Goal: Task Accomplishment & Management: Manage account settings

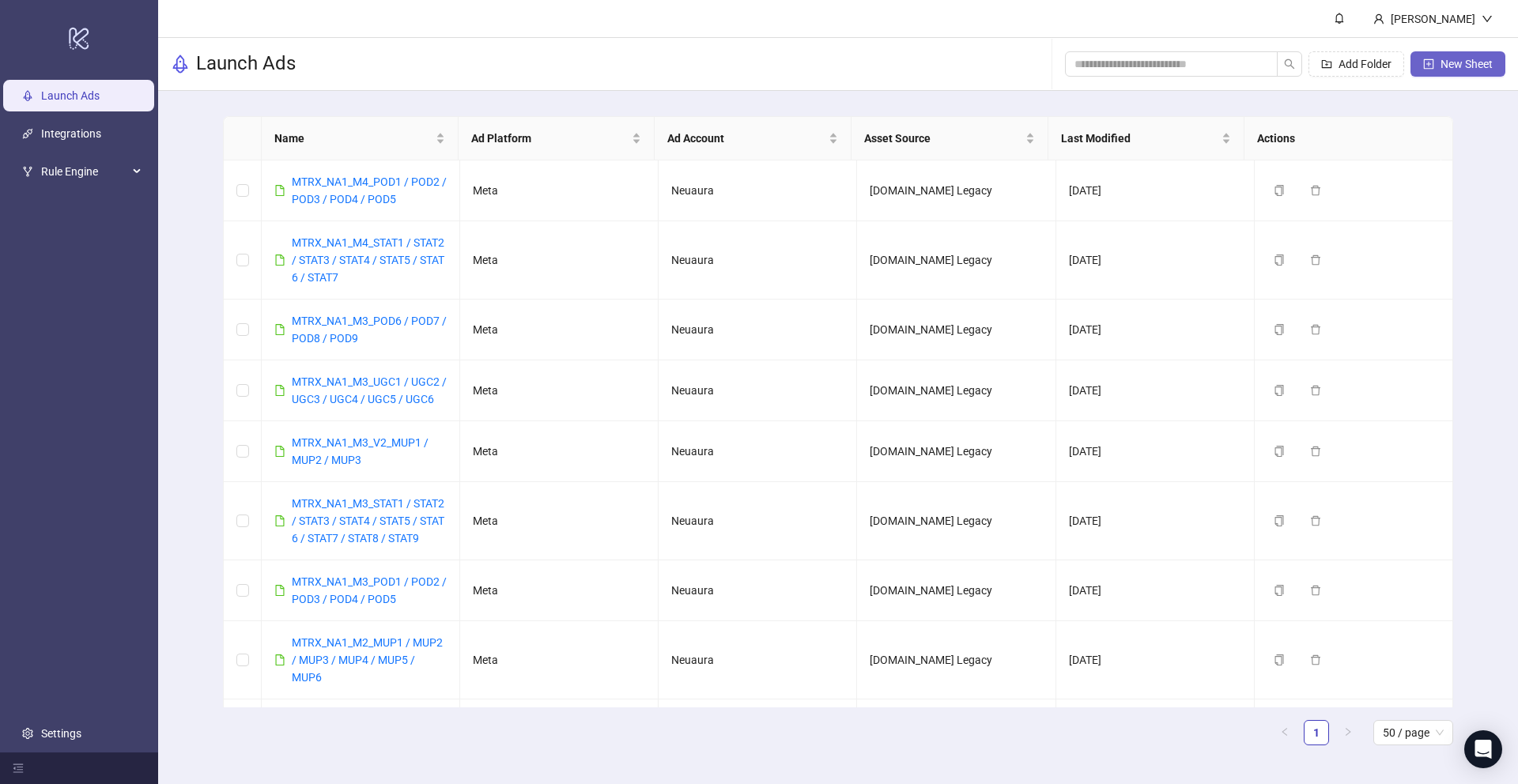
click at [1481, 68] on span "New Sheet" at bounding box center [1467, 64] width 52 height 13
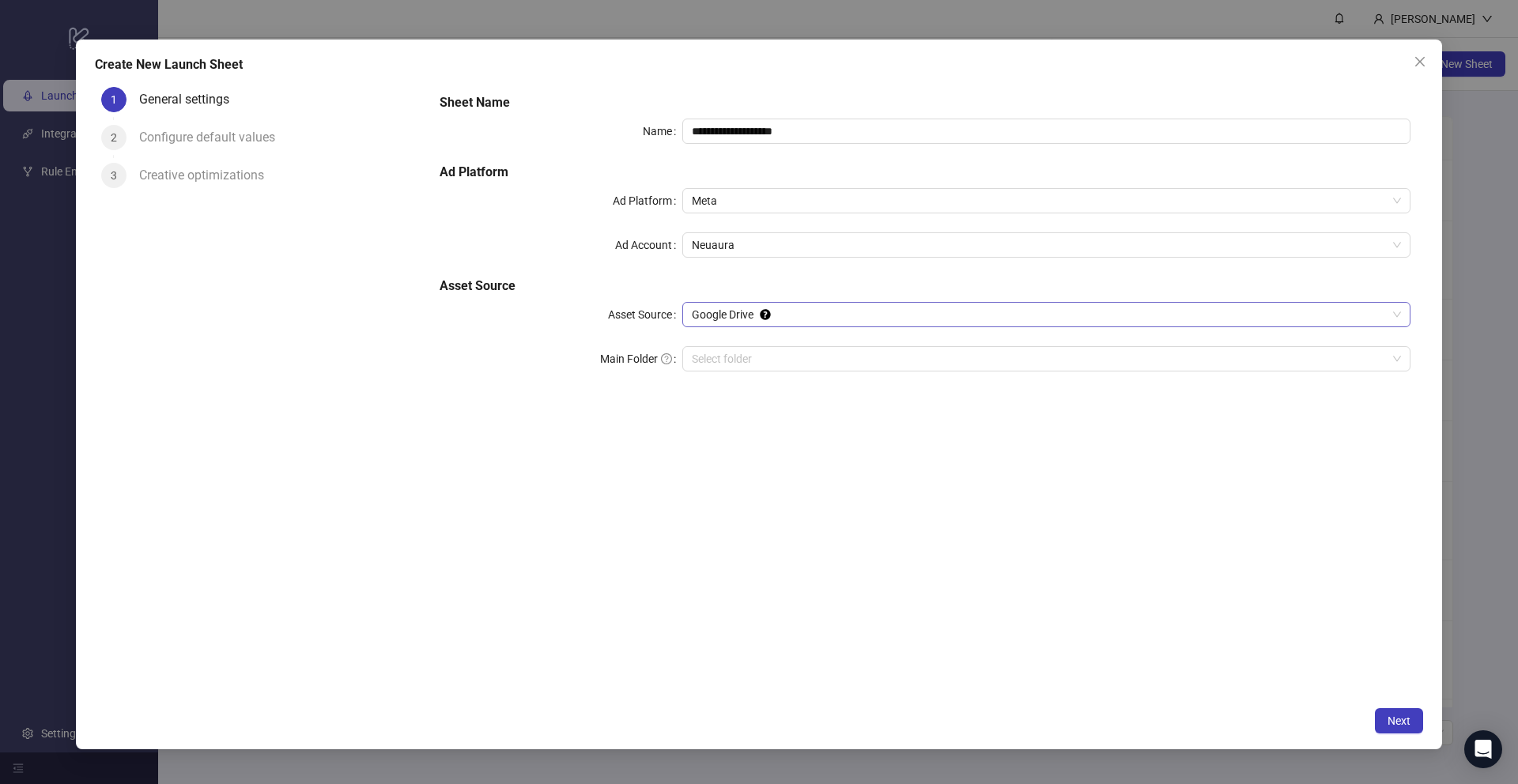
click at [820, 316] on span "Google Drive" at bounding box center [1047, 314] width 710 height 24
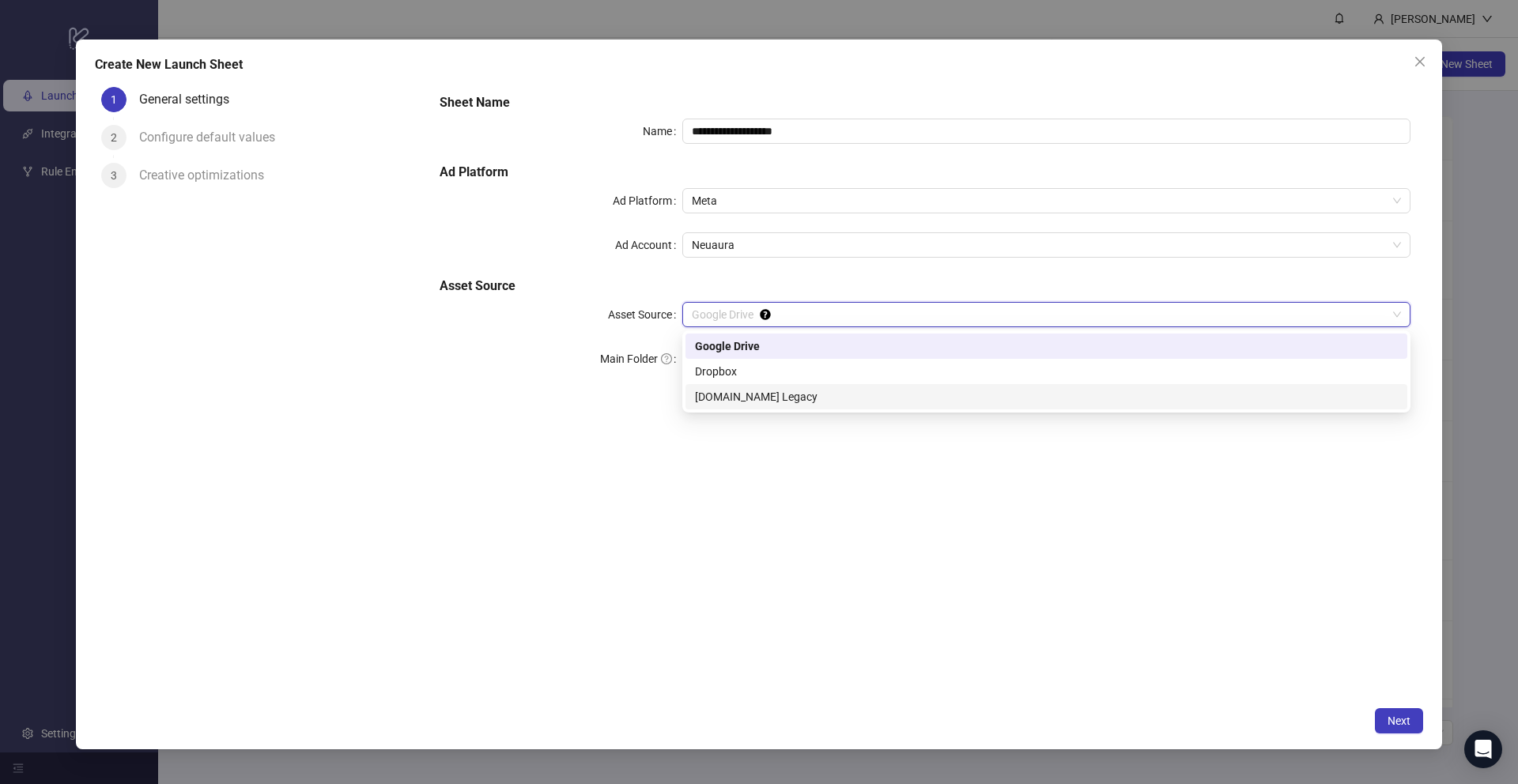
click at [861, 404] on div "[DOMAIN_NAME] Legacy" at bounding box center [1046, 397] width 703 height 17
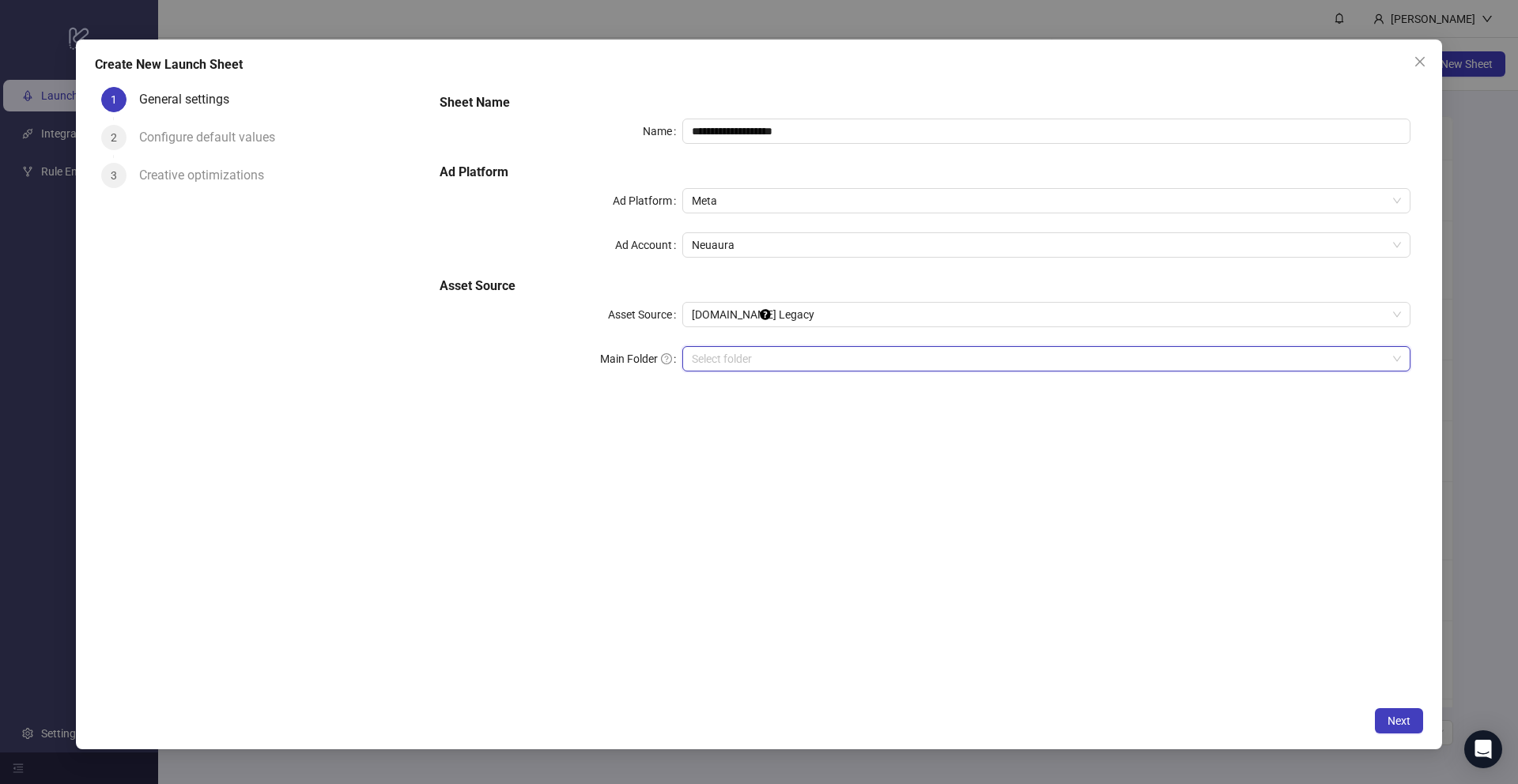
click at [832, 349] on input "search" at bounding box center [1039, 359] width 695 height 24
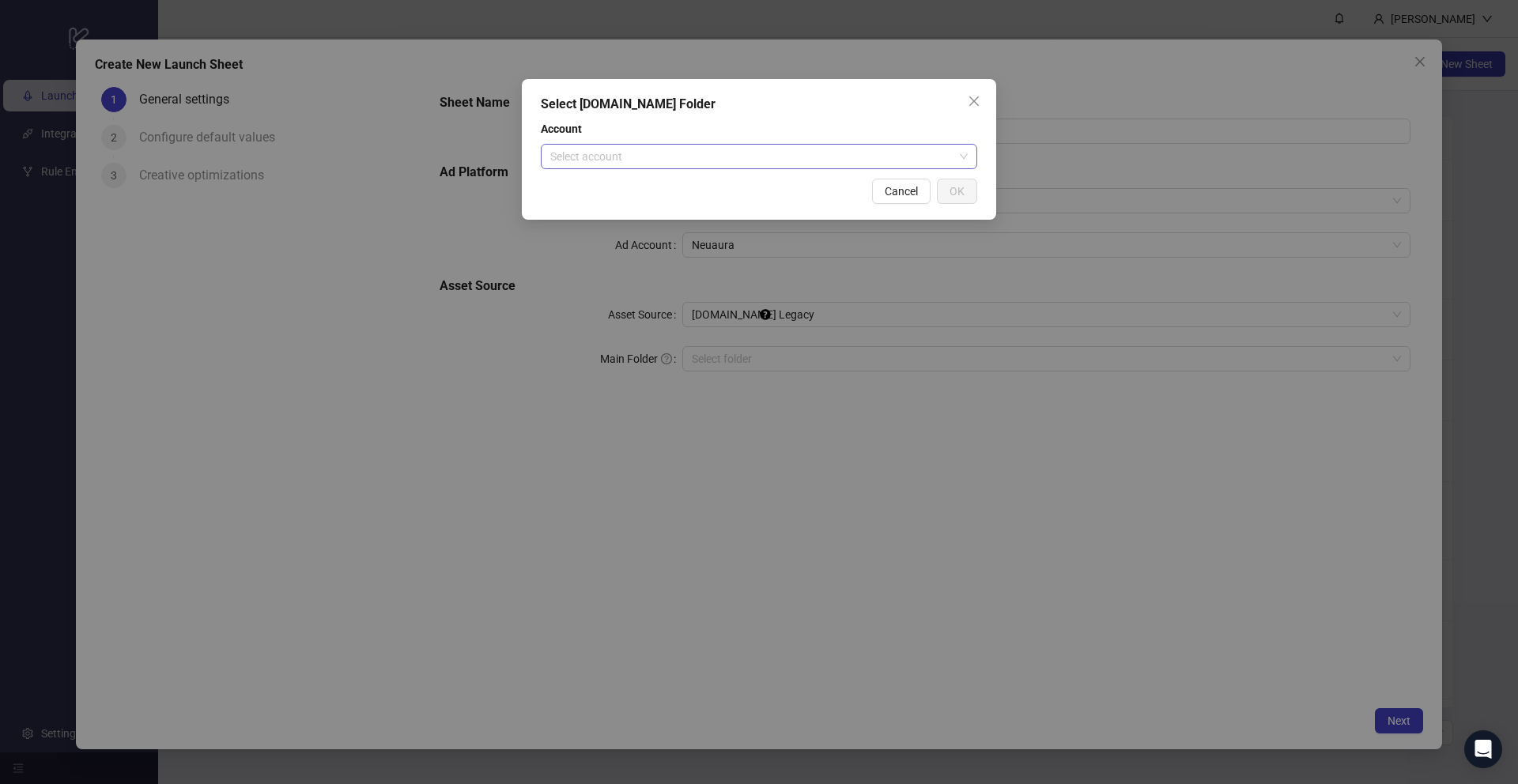
click at [777, 150] on input "search" at bounding box center [751, 157] width 403 height 24
click at [982, 97] on span "Close" at bounding box center [974, 101] width 25 height 13
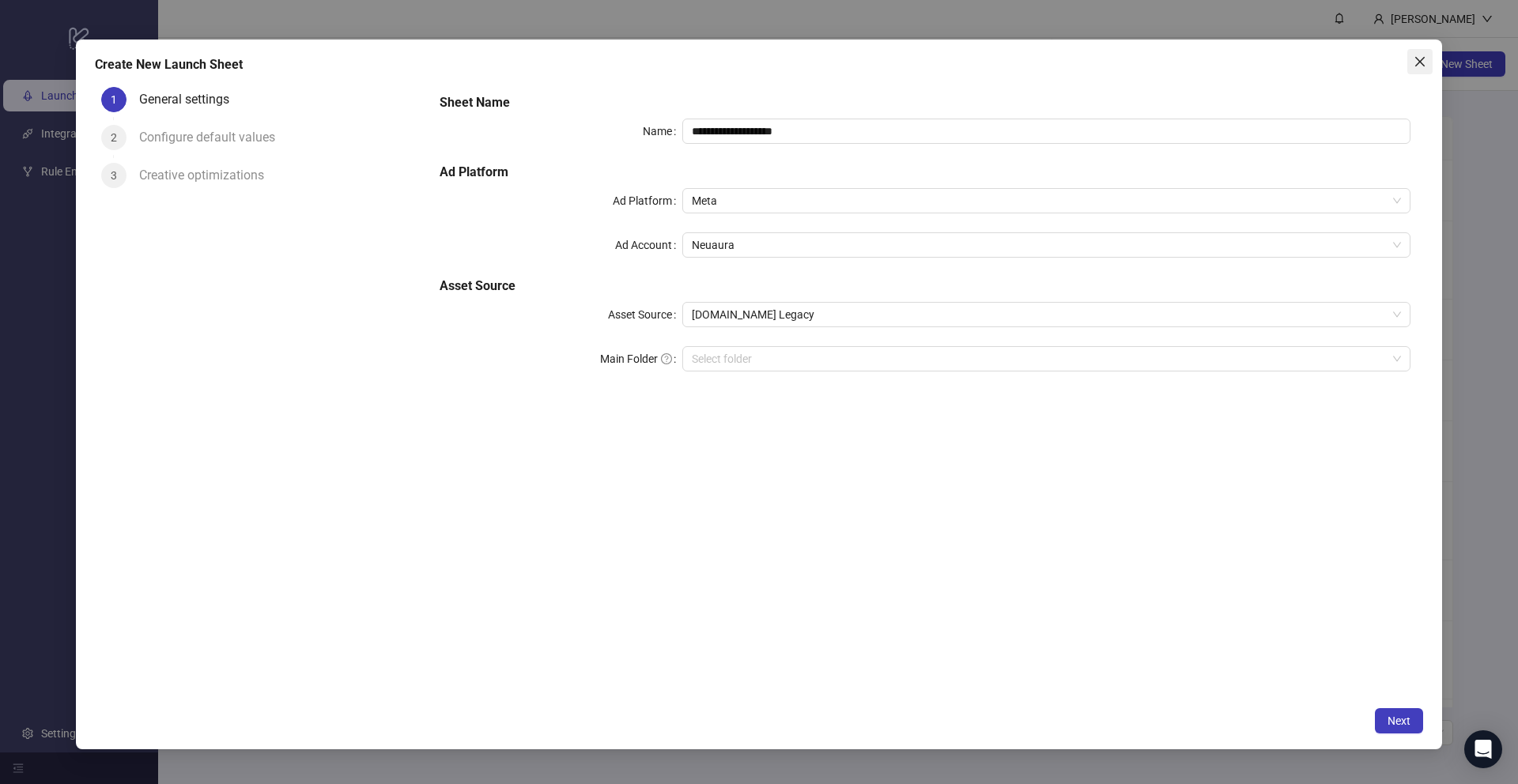
click at [1420, 65] on icon "close" at bounding box center [1419, 61] width 13 height 13
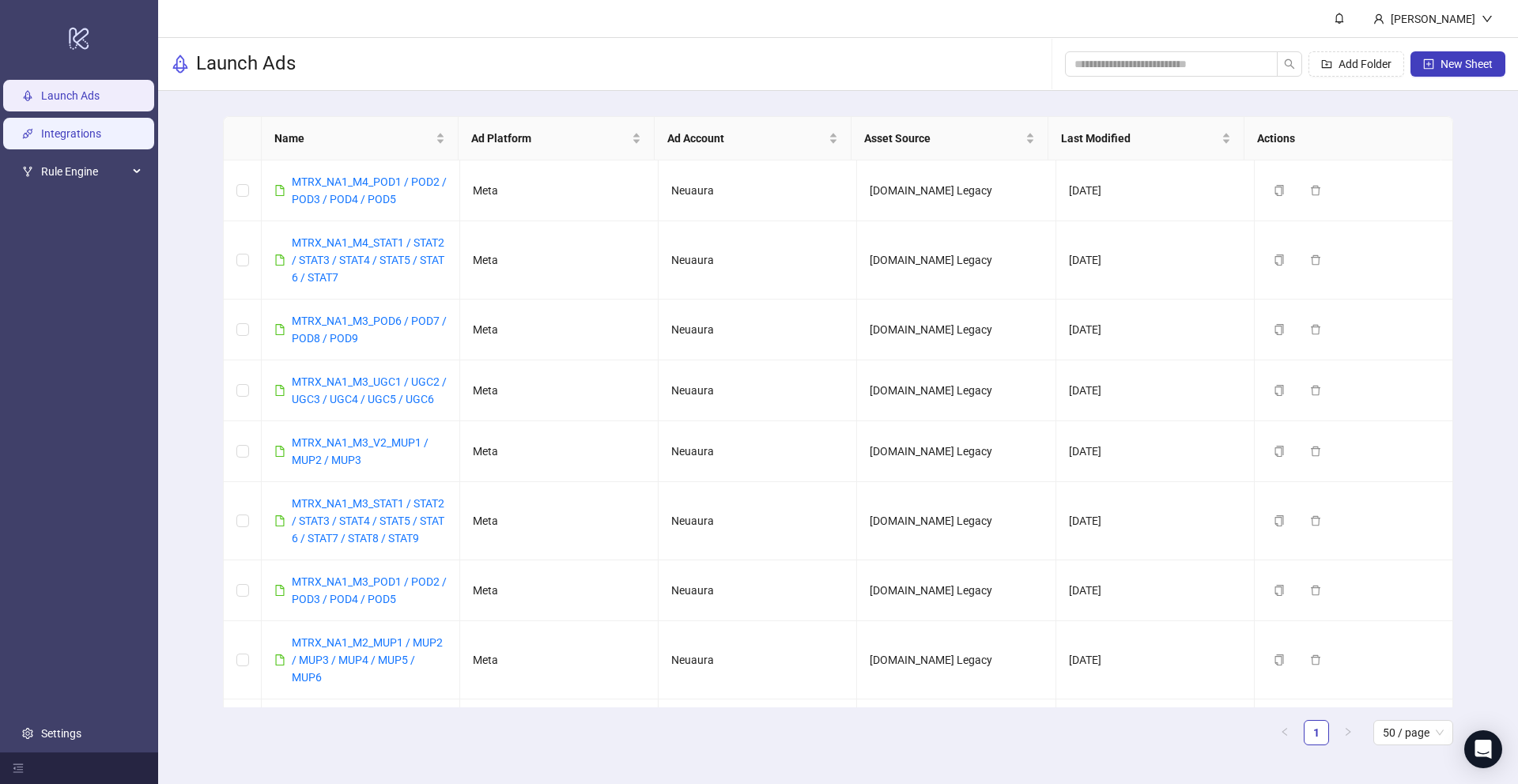
click at [98, 138] on link "Integrations" at bounding box center [72, 133] width 60 height 13
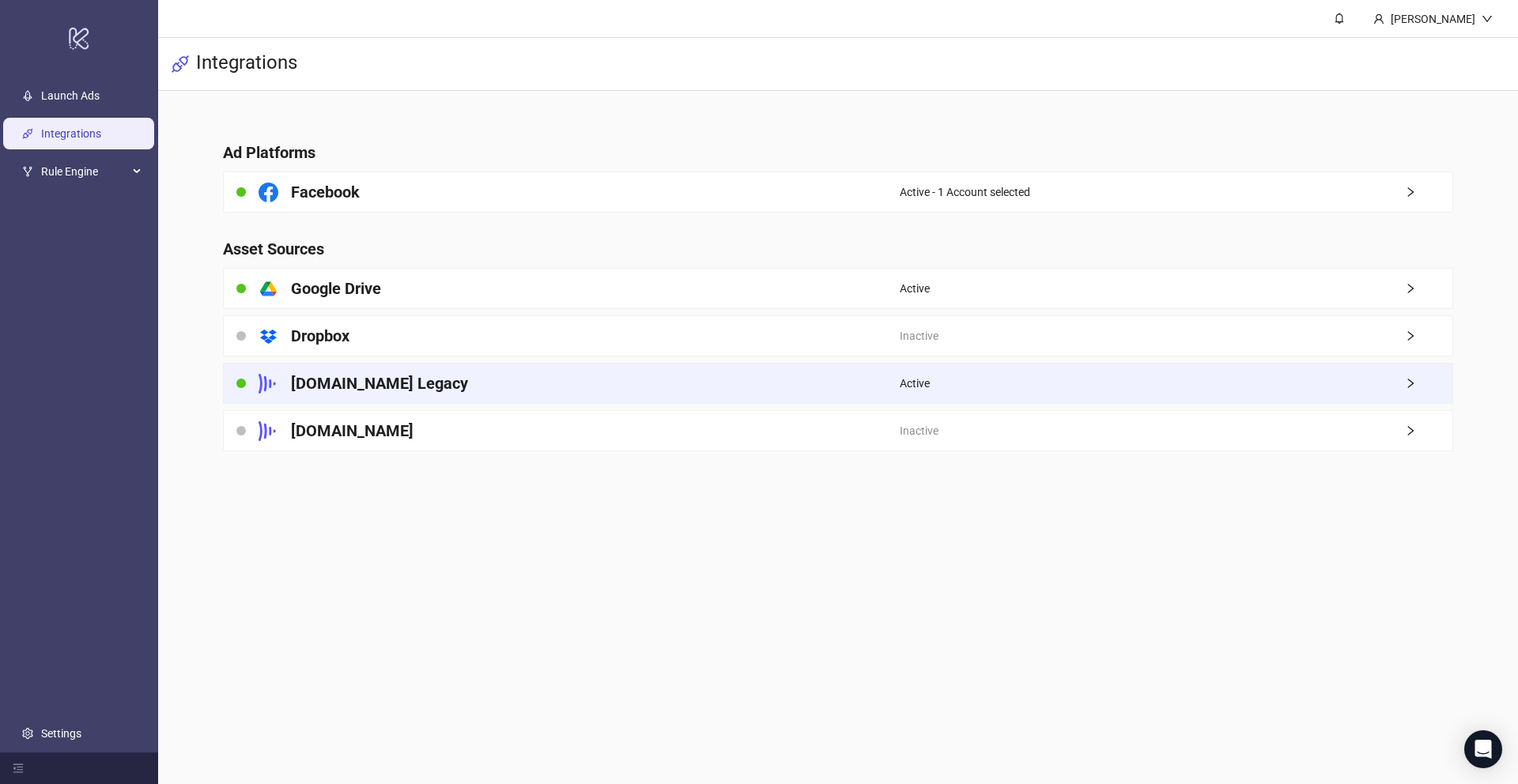
click at [490, 391] on div "[DOMAIN_NAME] Legacy" at bounding box center [561, 383] width 676 height 40
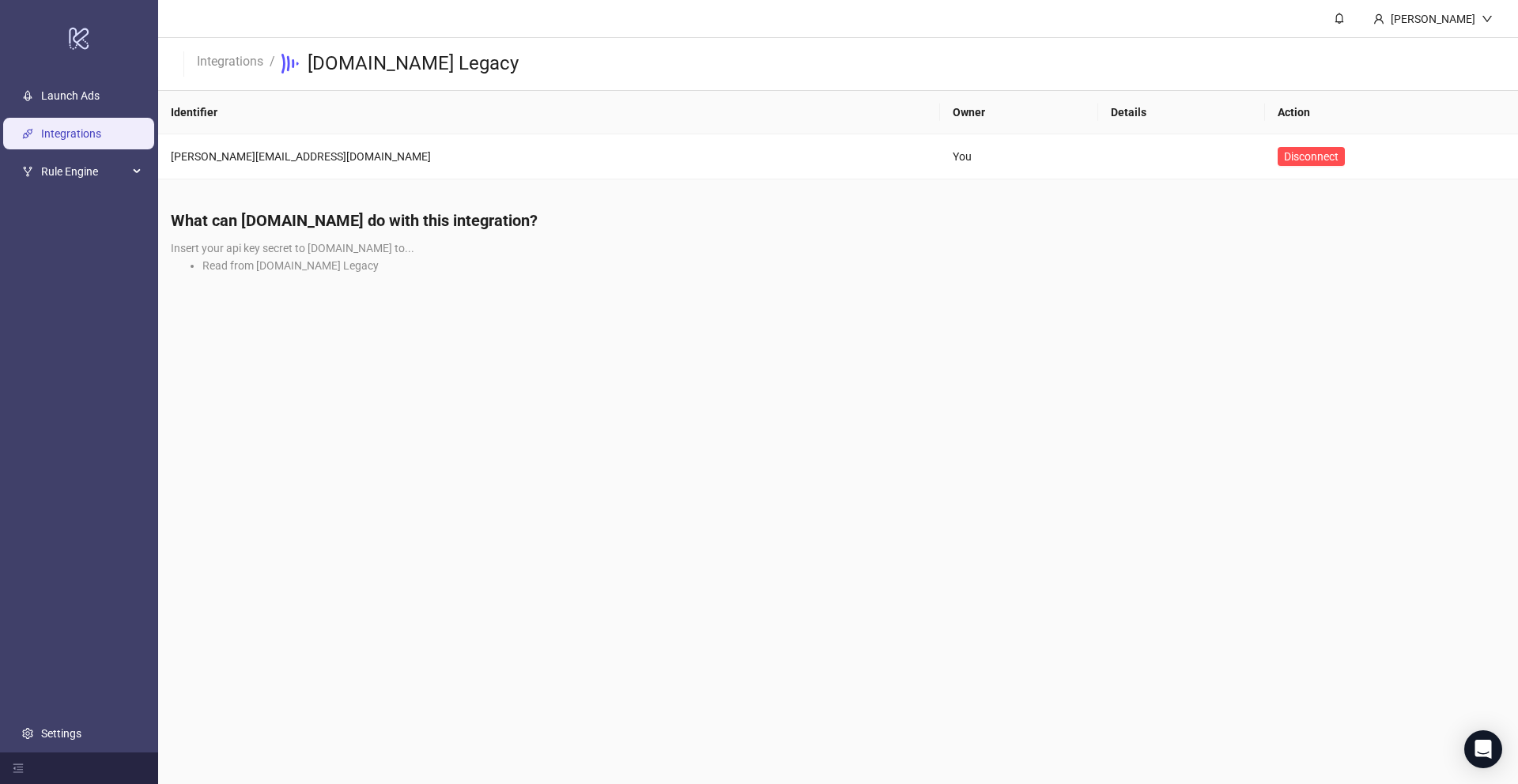
click at [102, 140] on link "Integrations" at bounding box center [72, 133] width 60 height 13
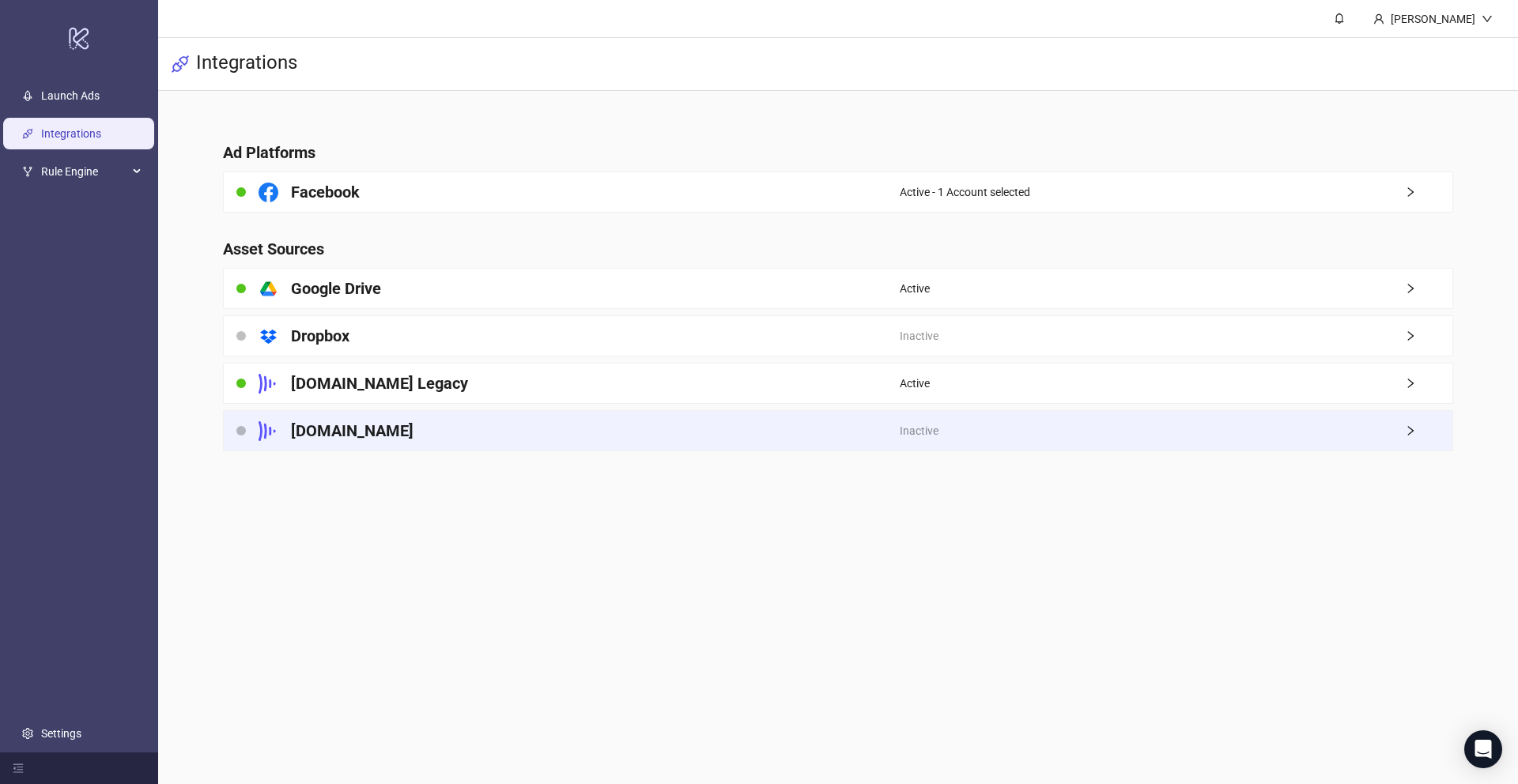
click at [377, 416] on div "Frame.io" at bounding box center [561, 430] width 676 height 40
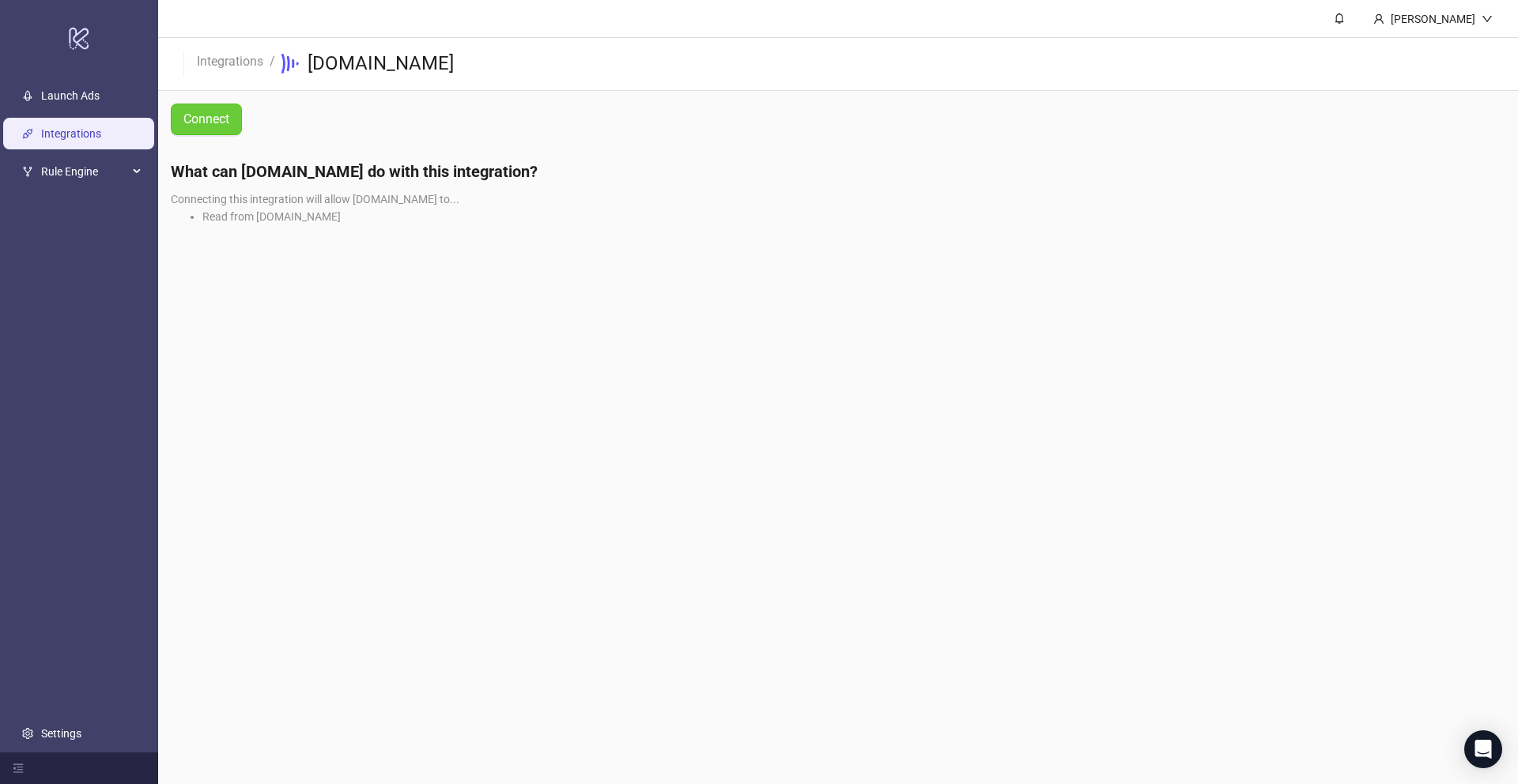
click at [228, 106] on button "Connect" at bounding box center [207, 119] width 72 height 32
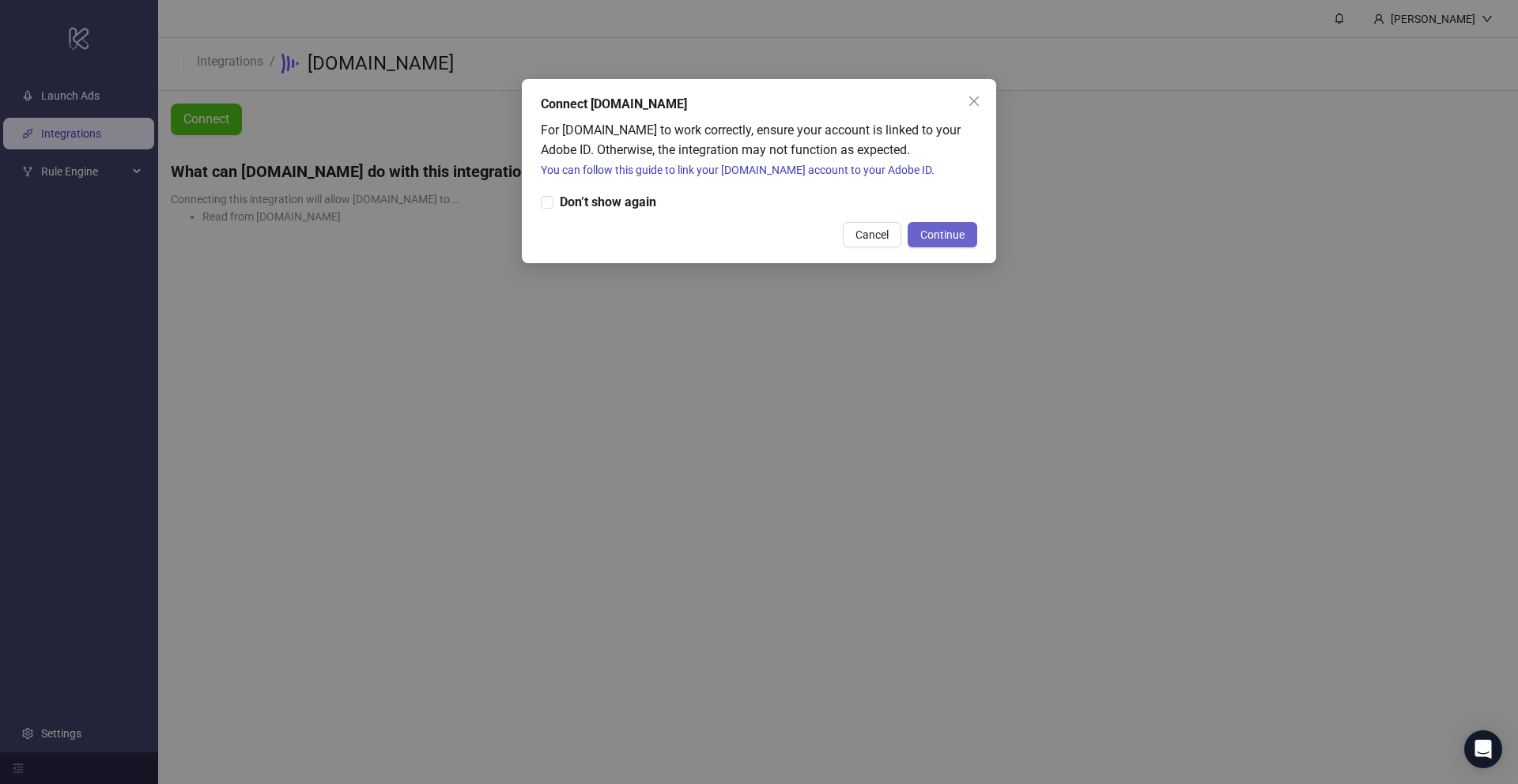
click at [959, 233] on span "Continue" at bounding box center [943, 234] width 44 height 13
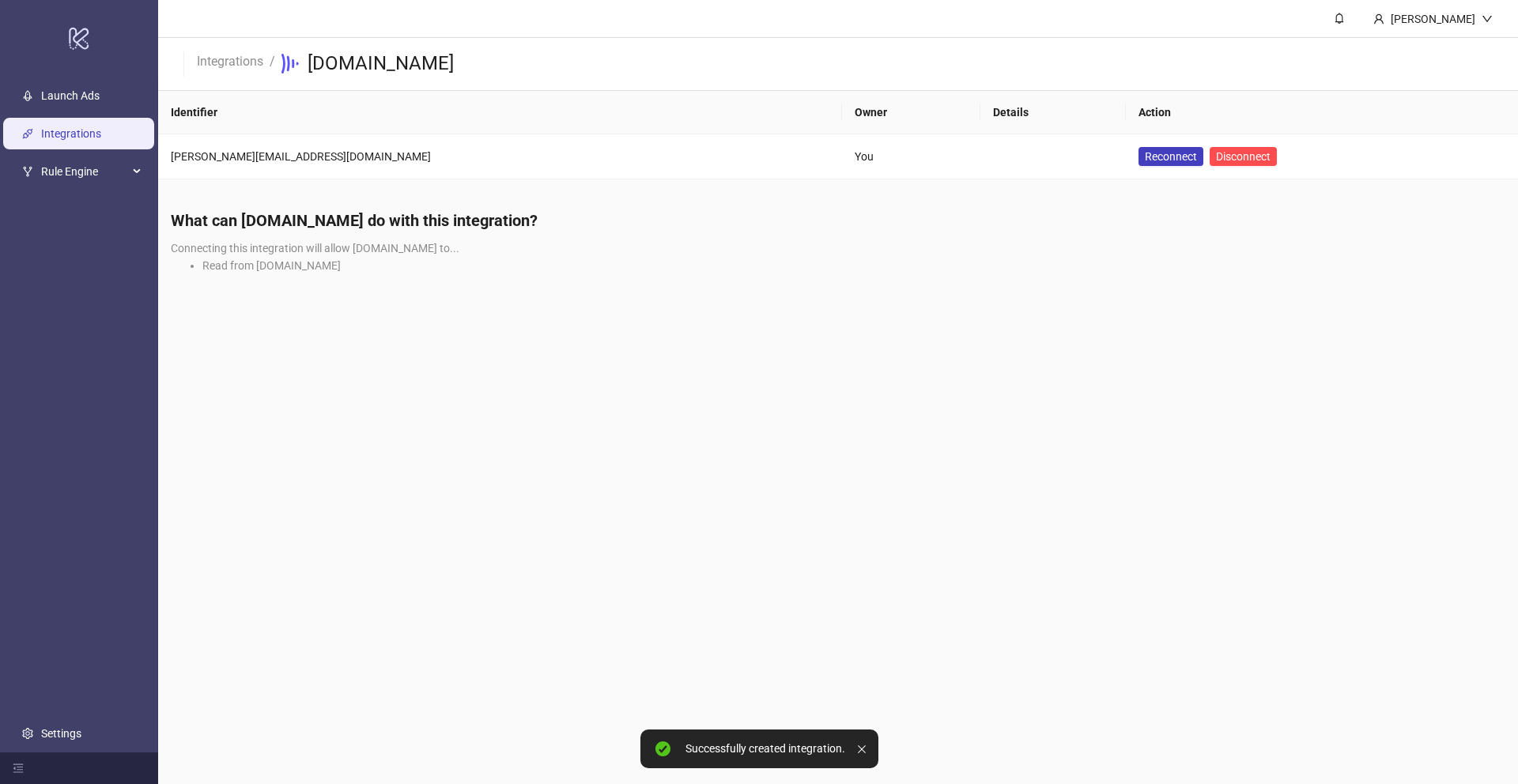
click at [75, 128] on link "Integrations" at bounding box center [72, 133] width 60 height 13
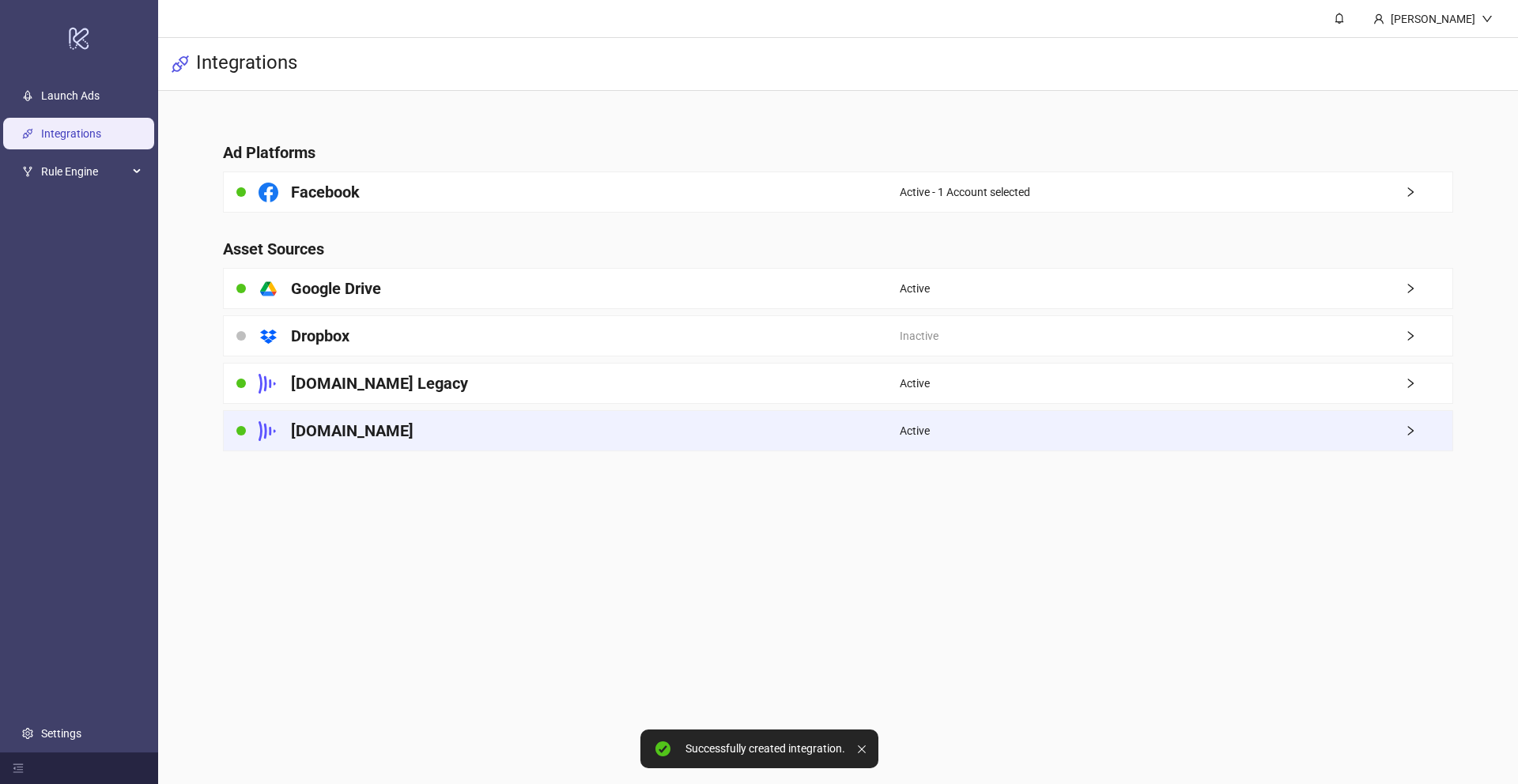
click at [1360, 415] on div "Active" at bounding box center [1177, 430] width 553 height 40
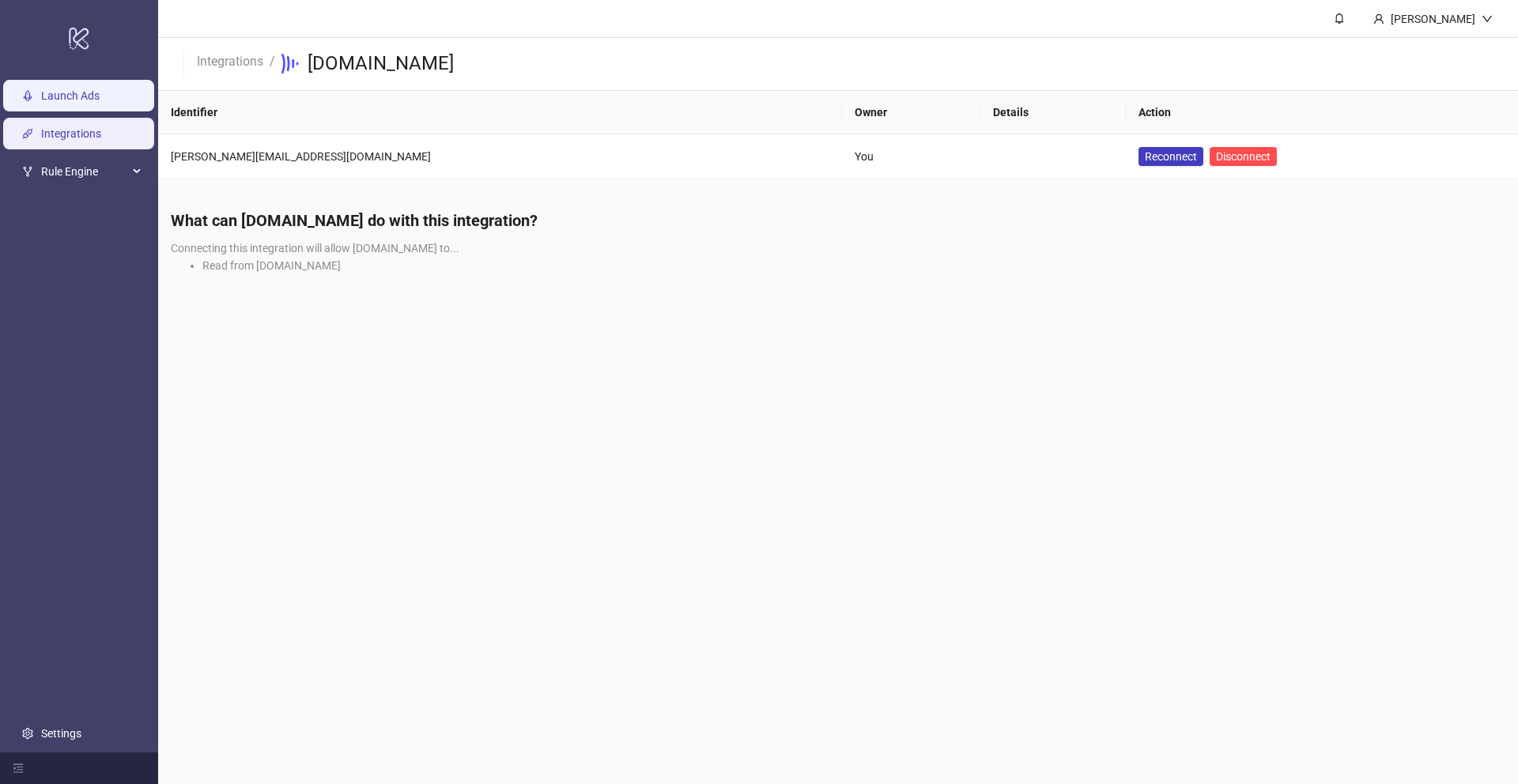
click at [70, 99] on link "Launch Ads" at bounding box center [71, 95] width 59 height 13
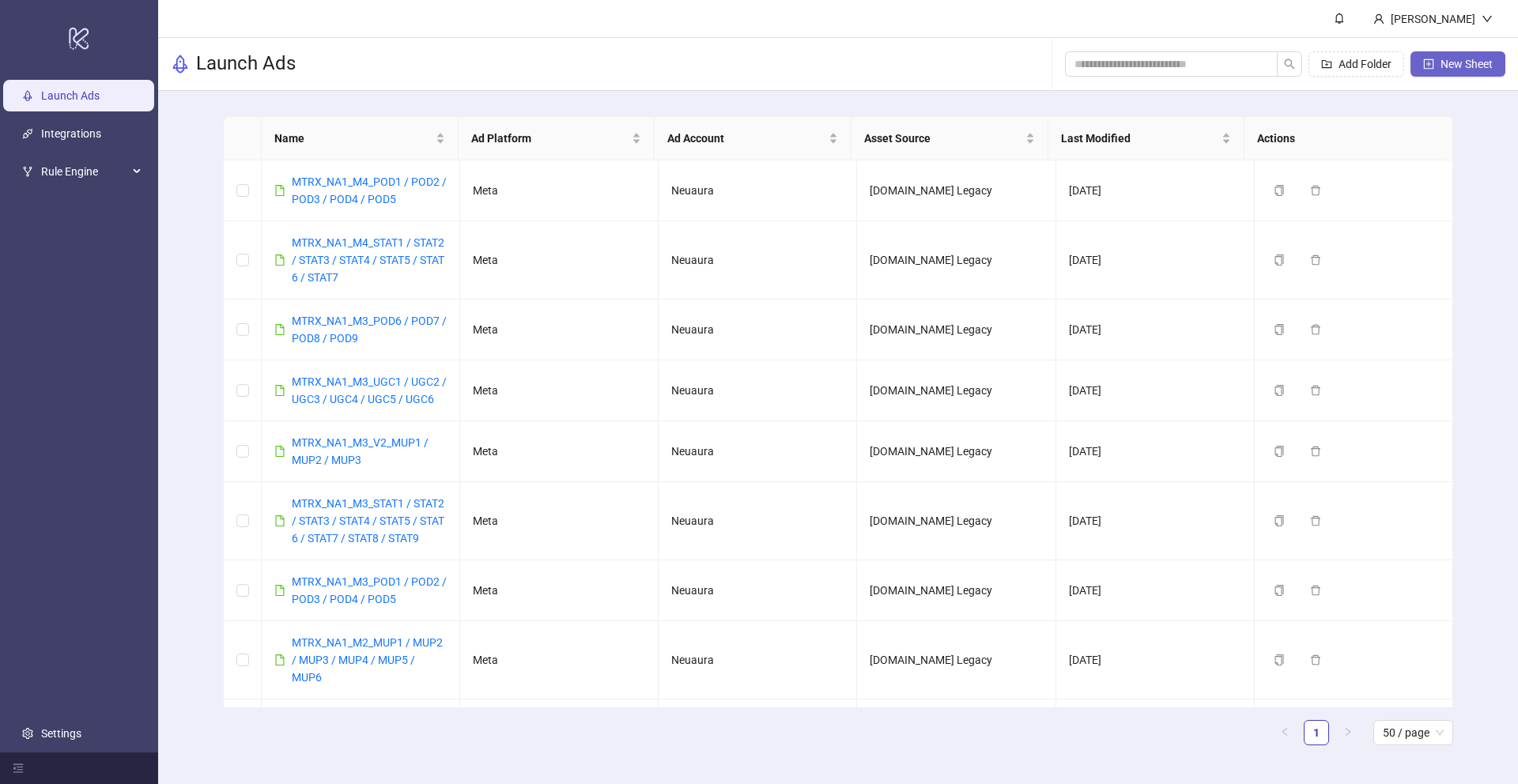
click at [1481, 71] on button "New Sheet" at bounding box center [1458, 64] width 95 height 25
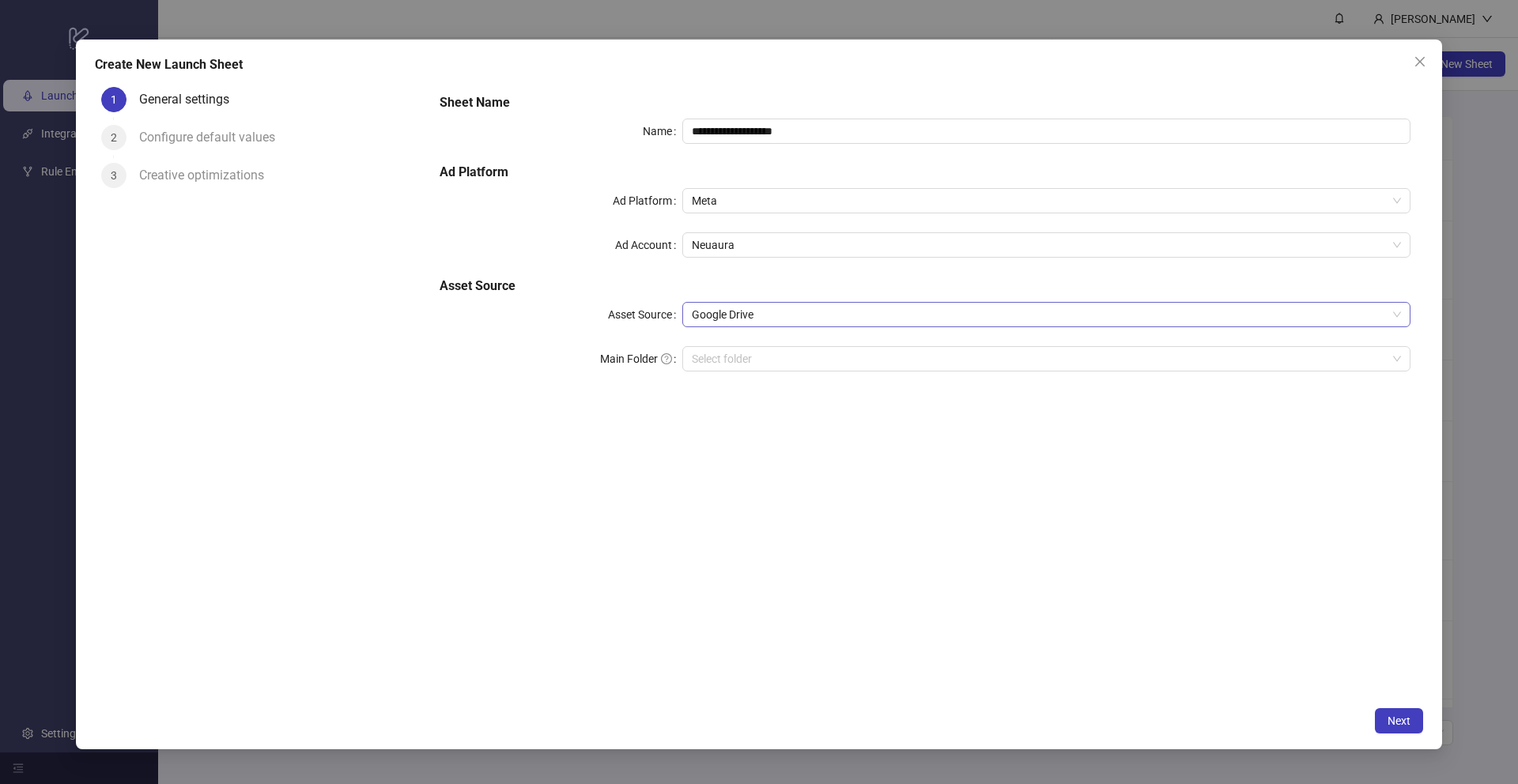
click at [873, 319] on span "Google Drive" at bounding box center [1047, 314] width 710 height 24
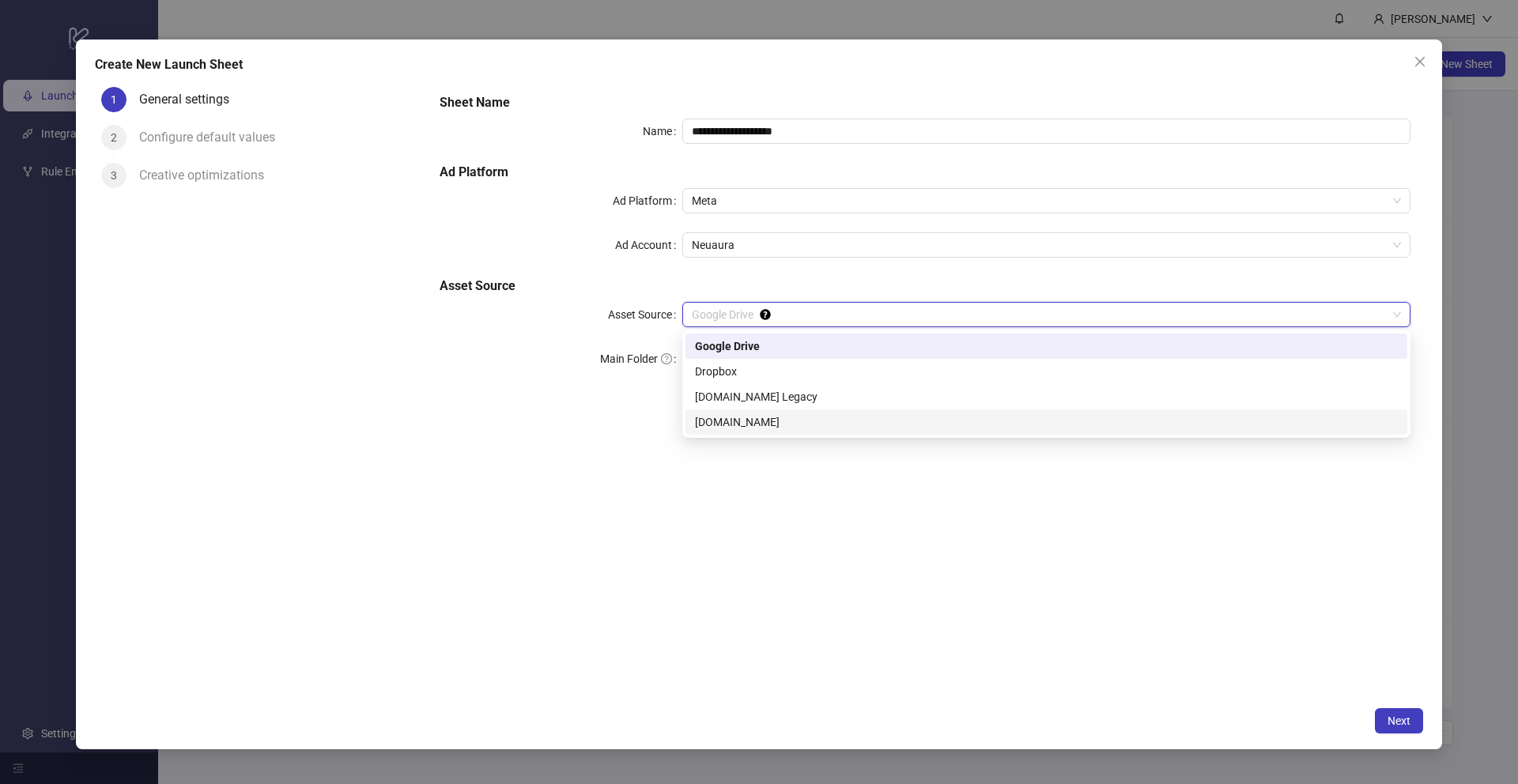
click at [804, 416] on div "Frame.io" at bounding box center [1046, 422] width 703 height 17
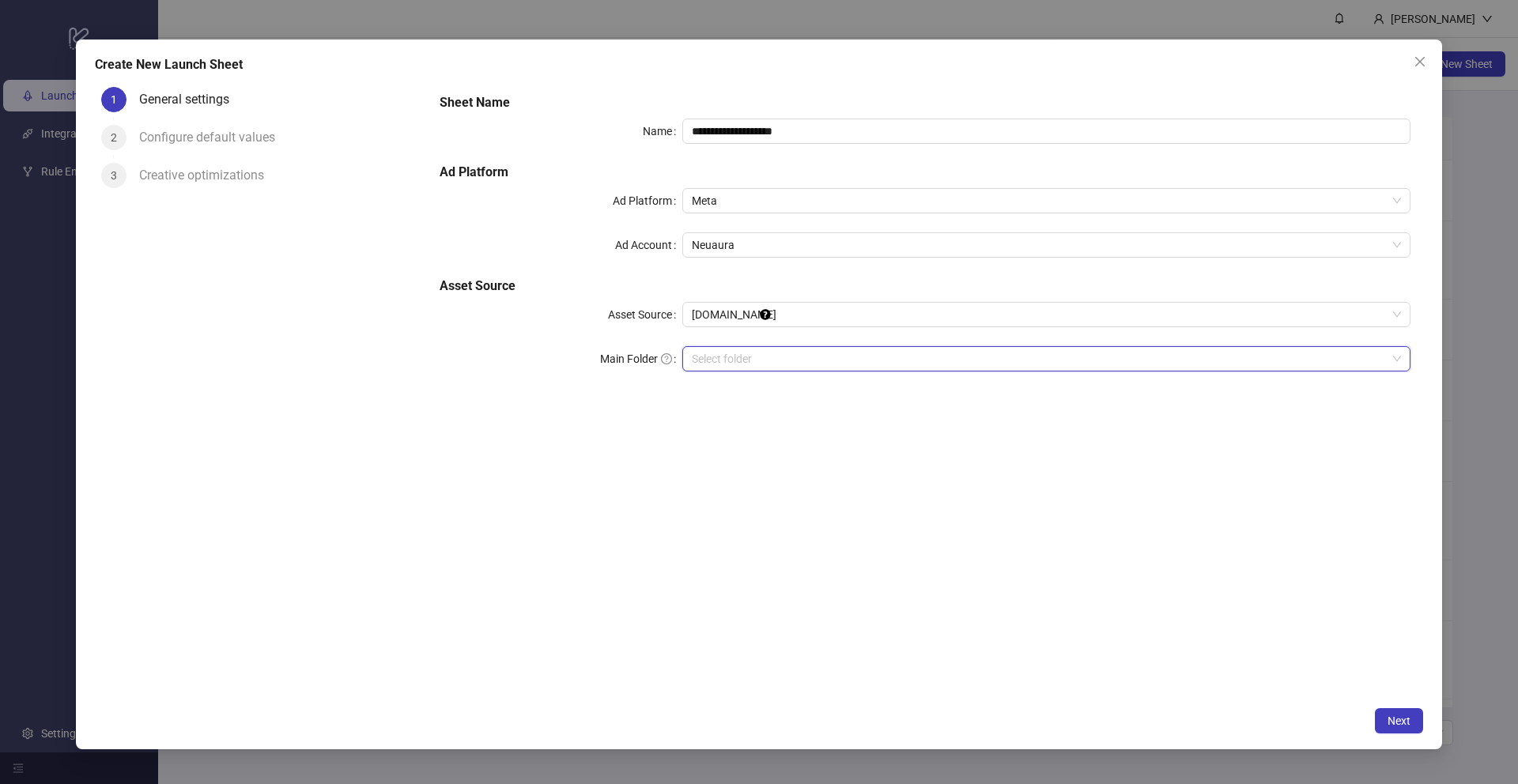
click at [788, 354] on input "search" at bounding box center [1039, 359] width 695 height 24
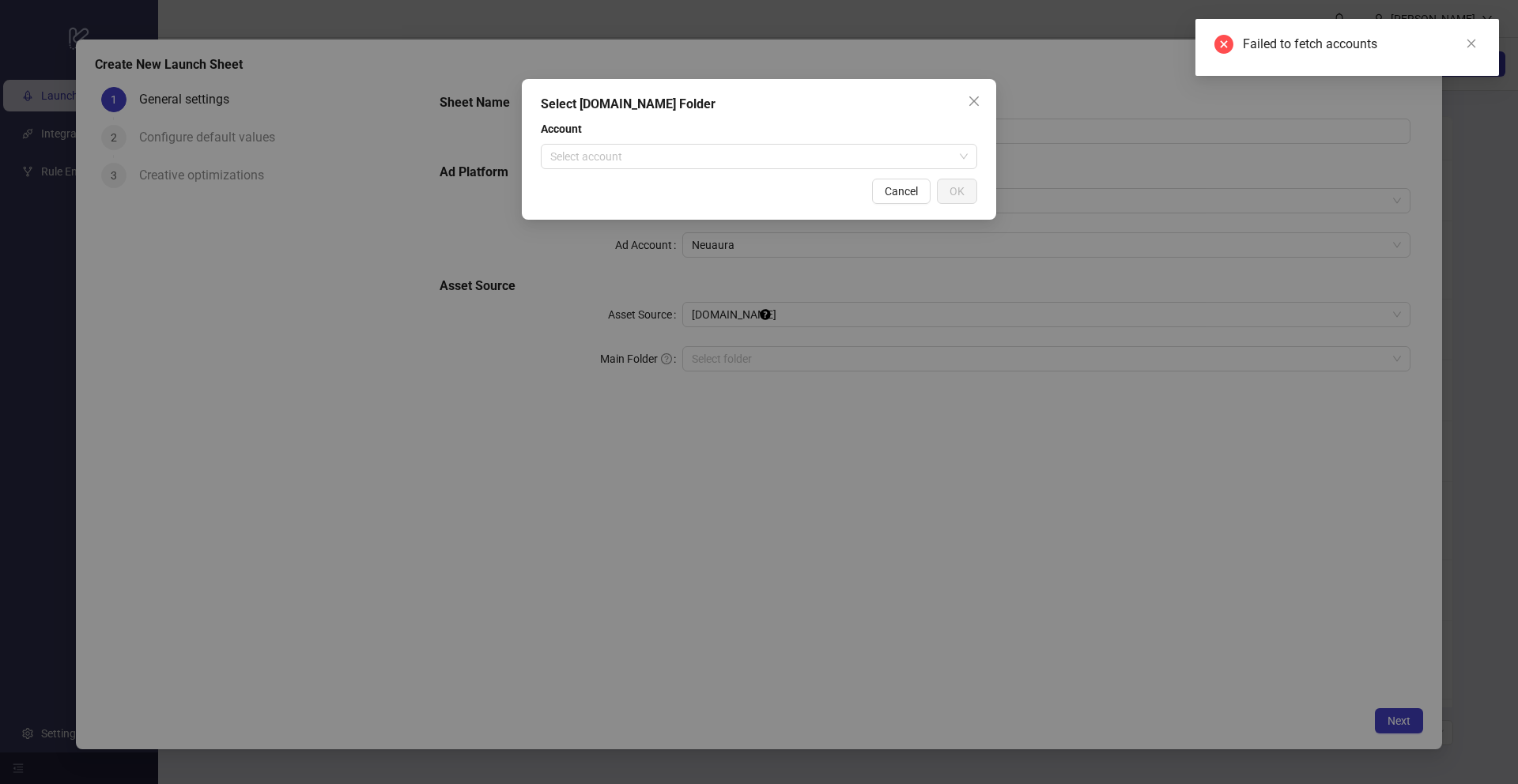
click at [737, 171] on div "Select Frame.io Folder Account Select account Cancel OK" at bounding box center [759, 150] width 475 height 141
click at [749, 148] on input "search" at bounding box center [751, 157] width 403 height 24
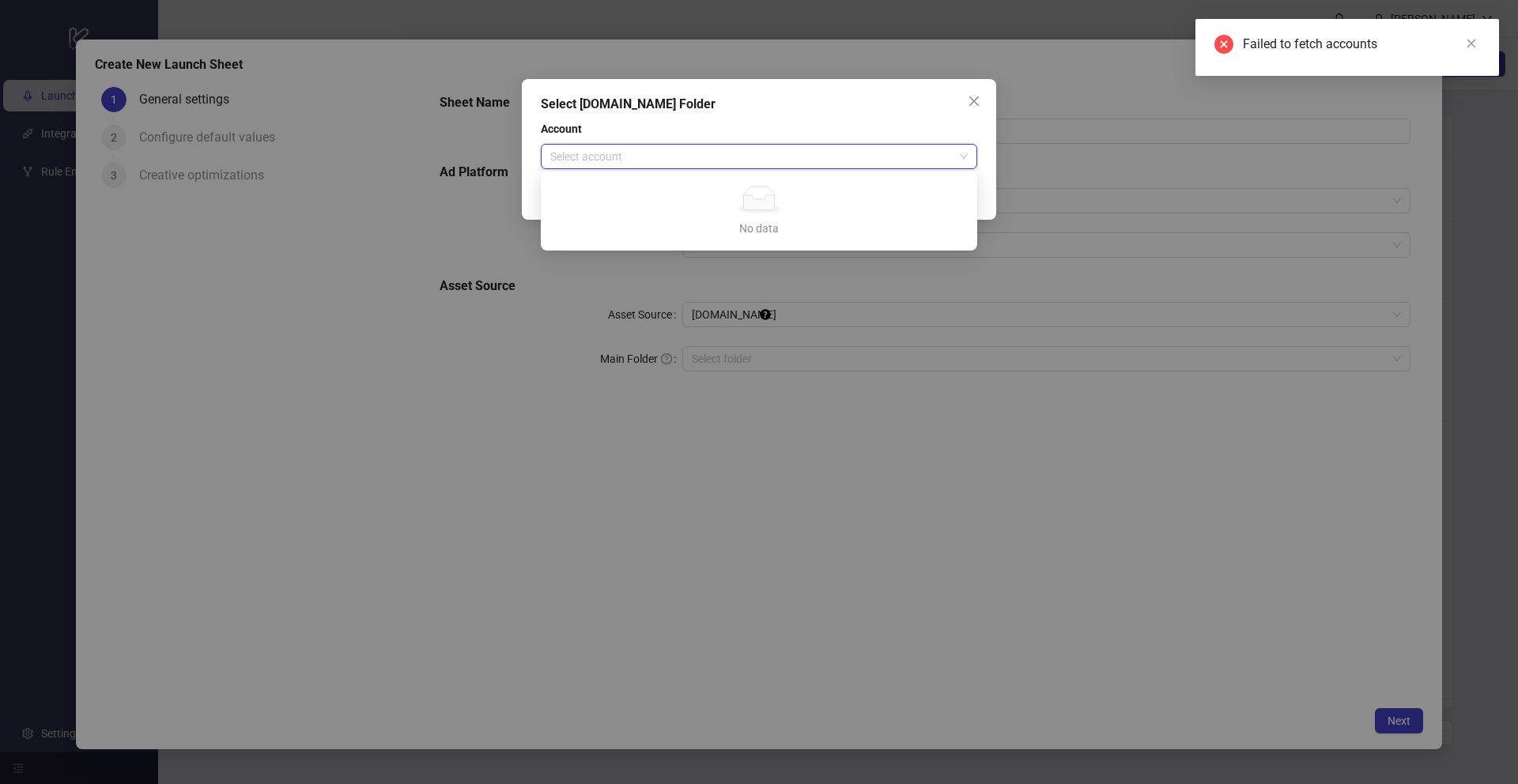
click at [747, 156] on input "search" at bounding box center [751, 157] width 403 height 24
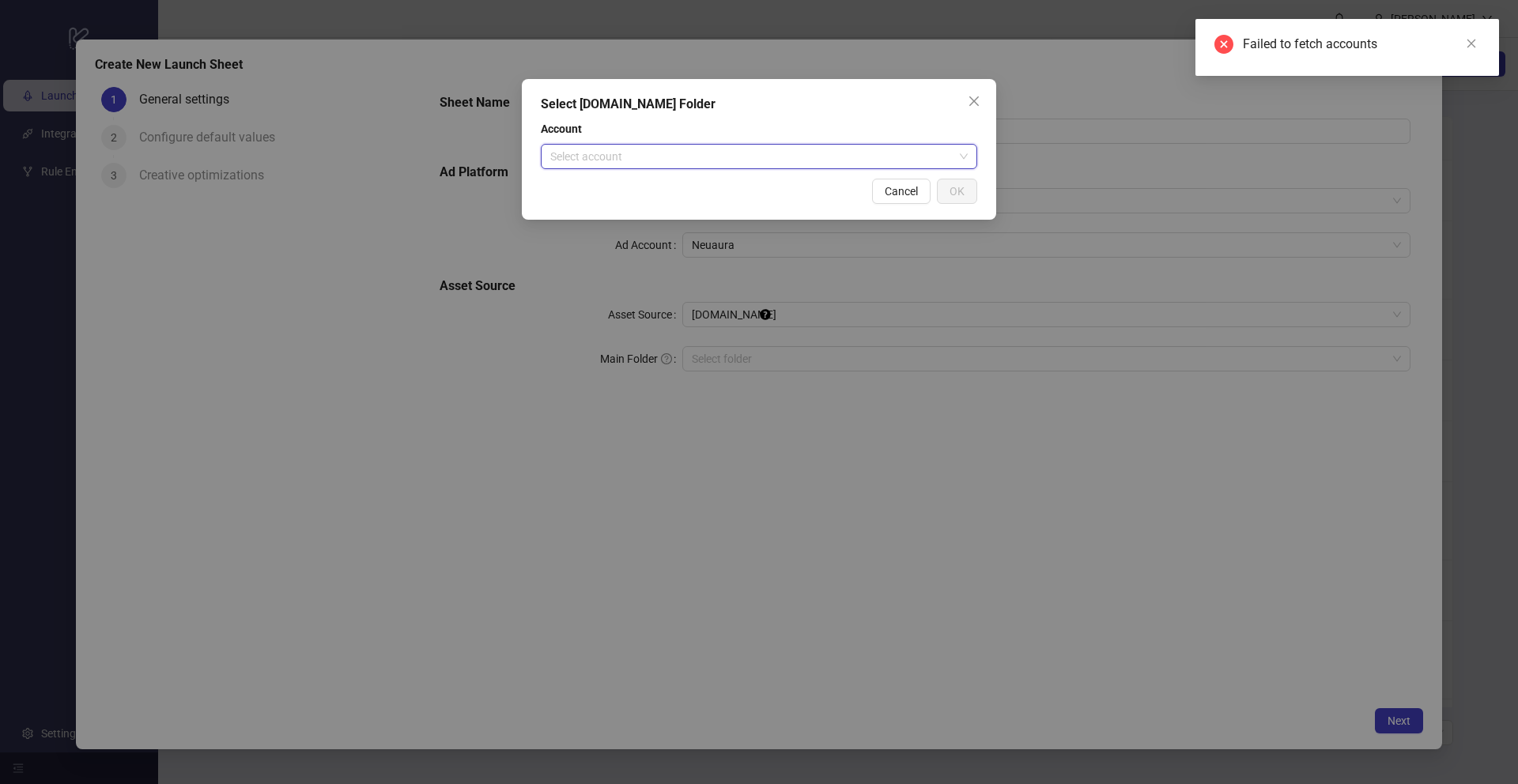
click at [747, 156] on input "search" at bounding box center [751, 157] width 403 height 24
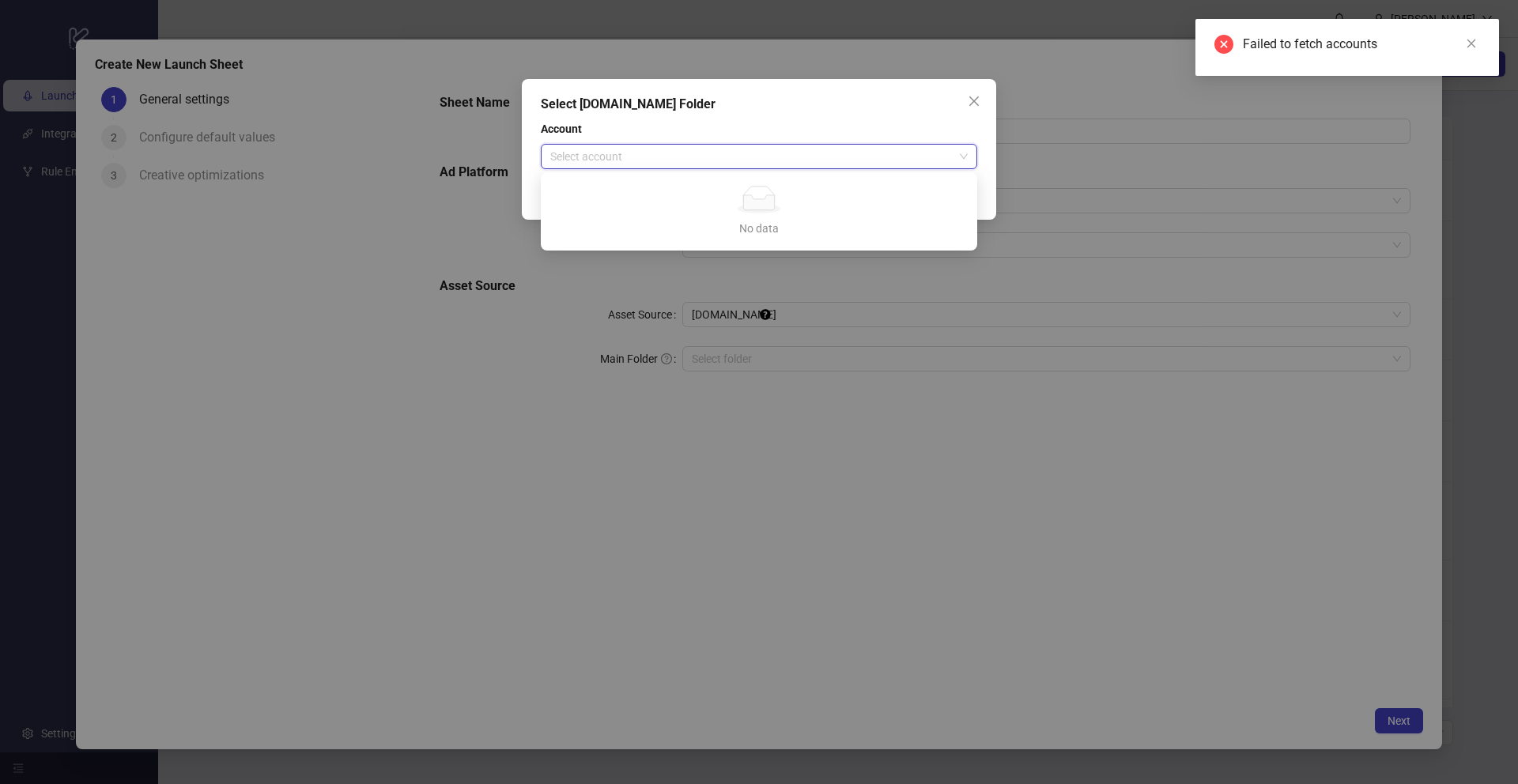
click at [748, 155] on input "search" at bounding box center [751, 157] width 403 height 24
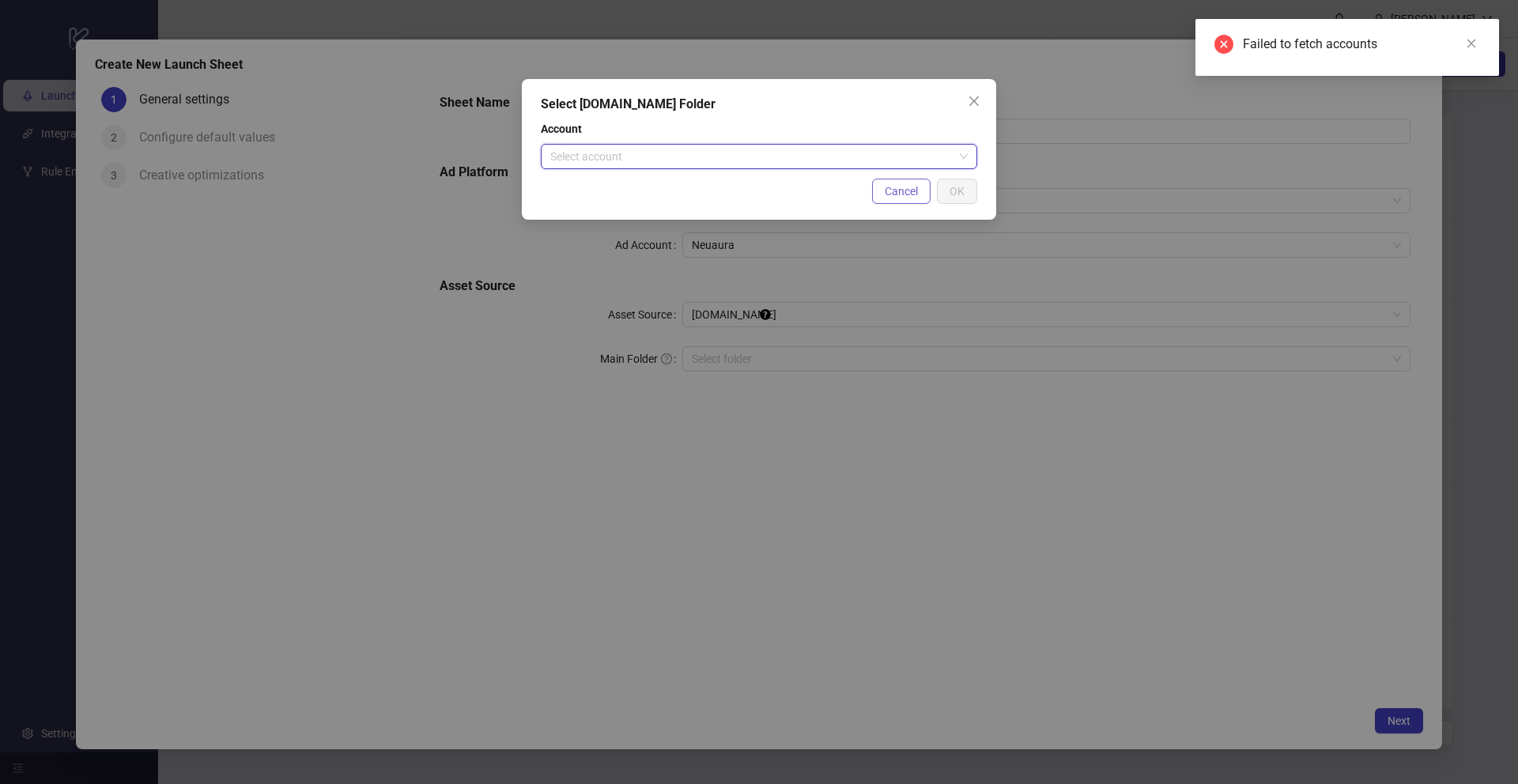
click at [882, 181] on button "Cancel" at bounding box center [901, 191] width 59 height 25
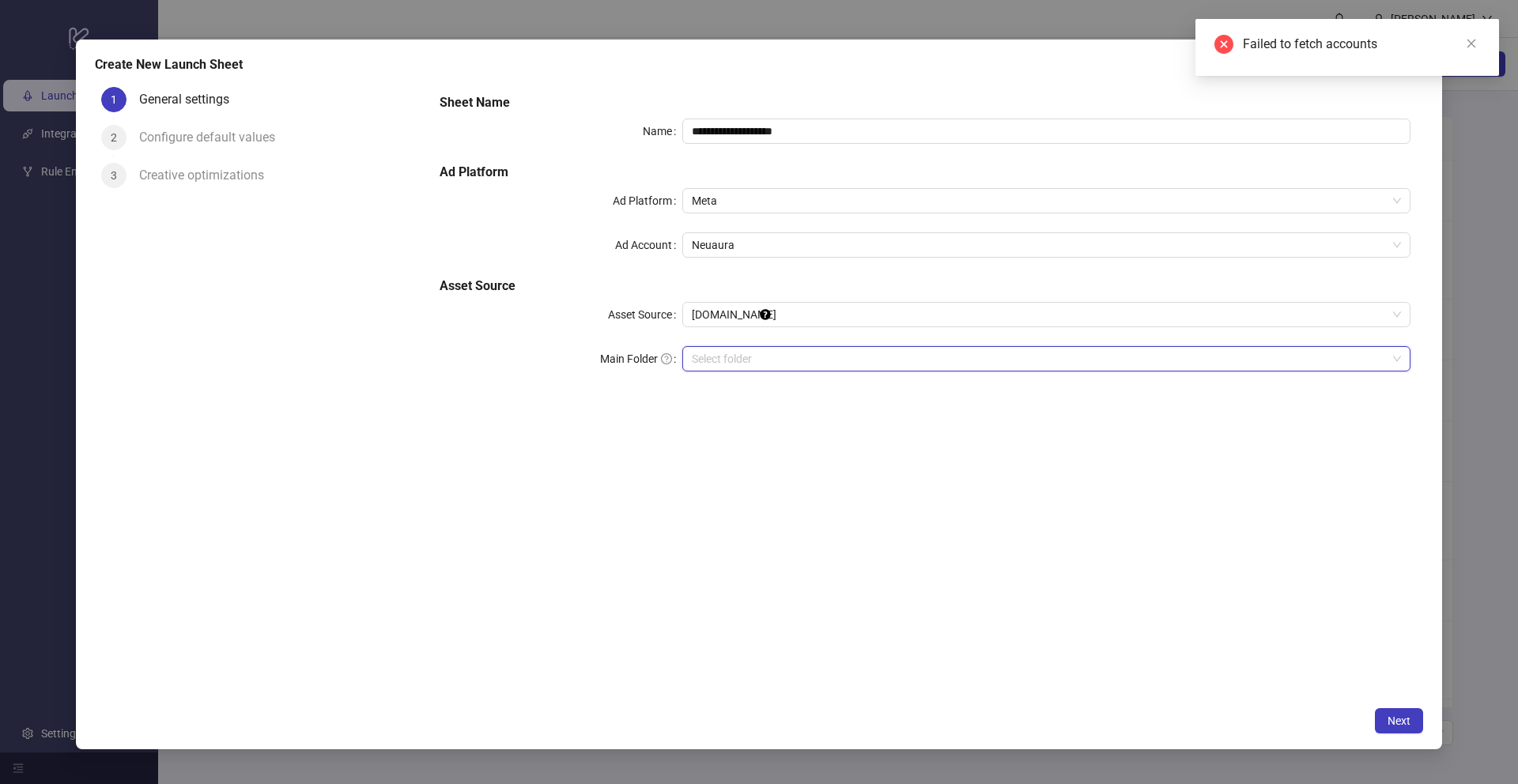
click at [1340, 43] on div "Failed to fetch accounts" at bounding box center [1360, 44] width 237 height 19
click at [1466, 41] on icon "close" at bounding box center [1471, 43] width 11 height 11
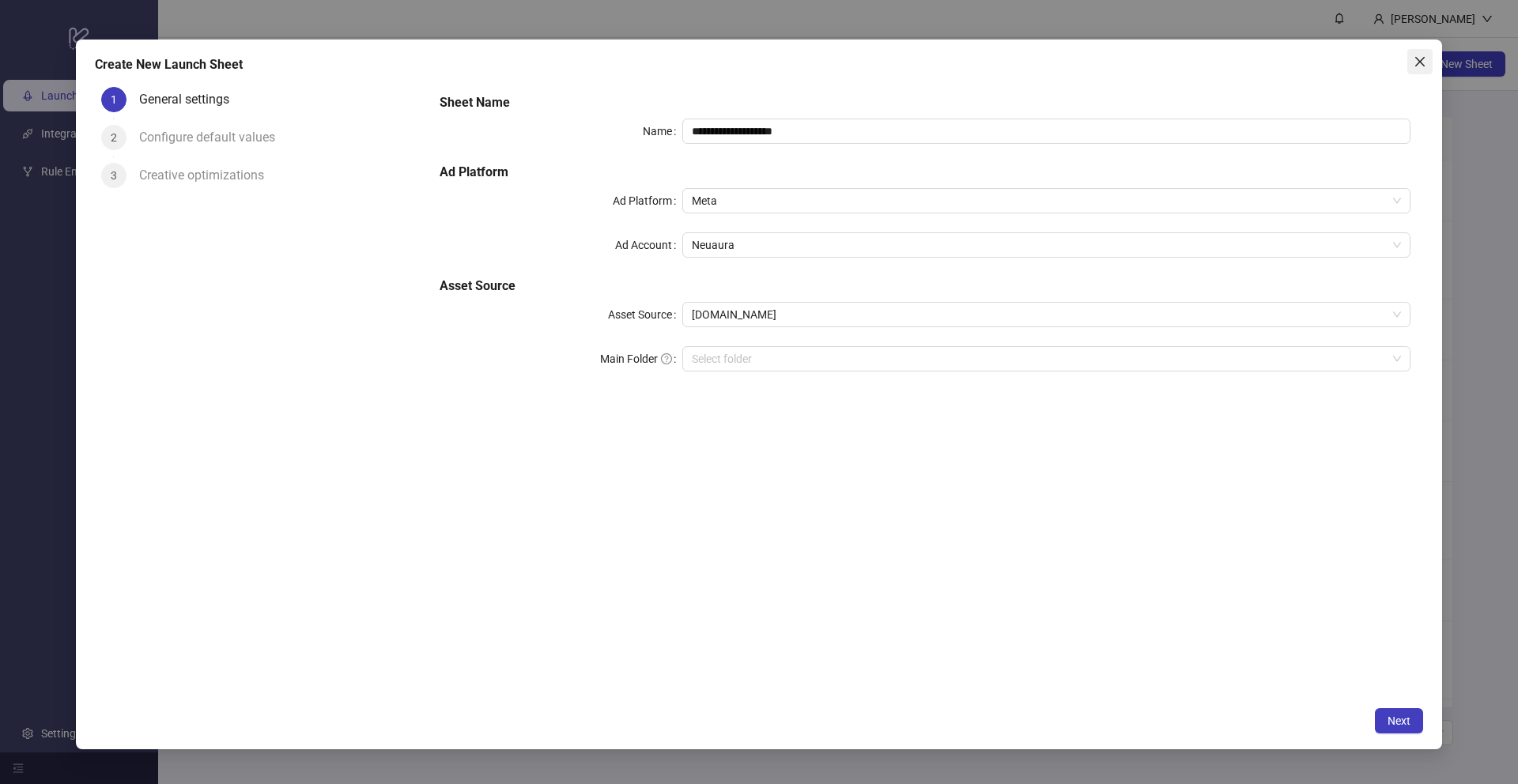
click at [1412, 68] on button "Close" at bounding box center [1420, 62] width 25 height 25
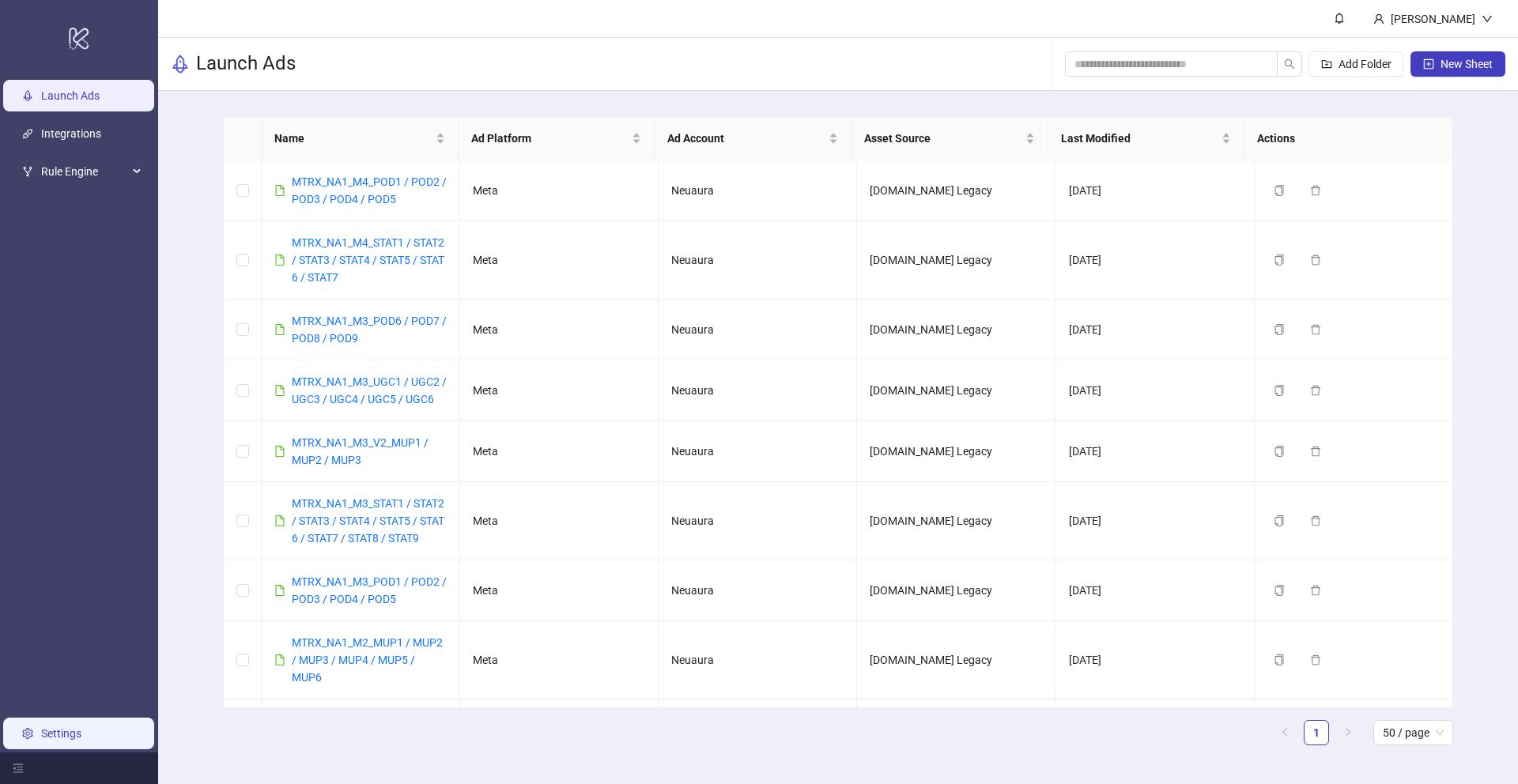
click at [81, 736] on link "Settings" at bounding box center [62, 733] width 41 height 13
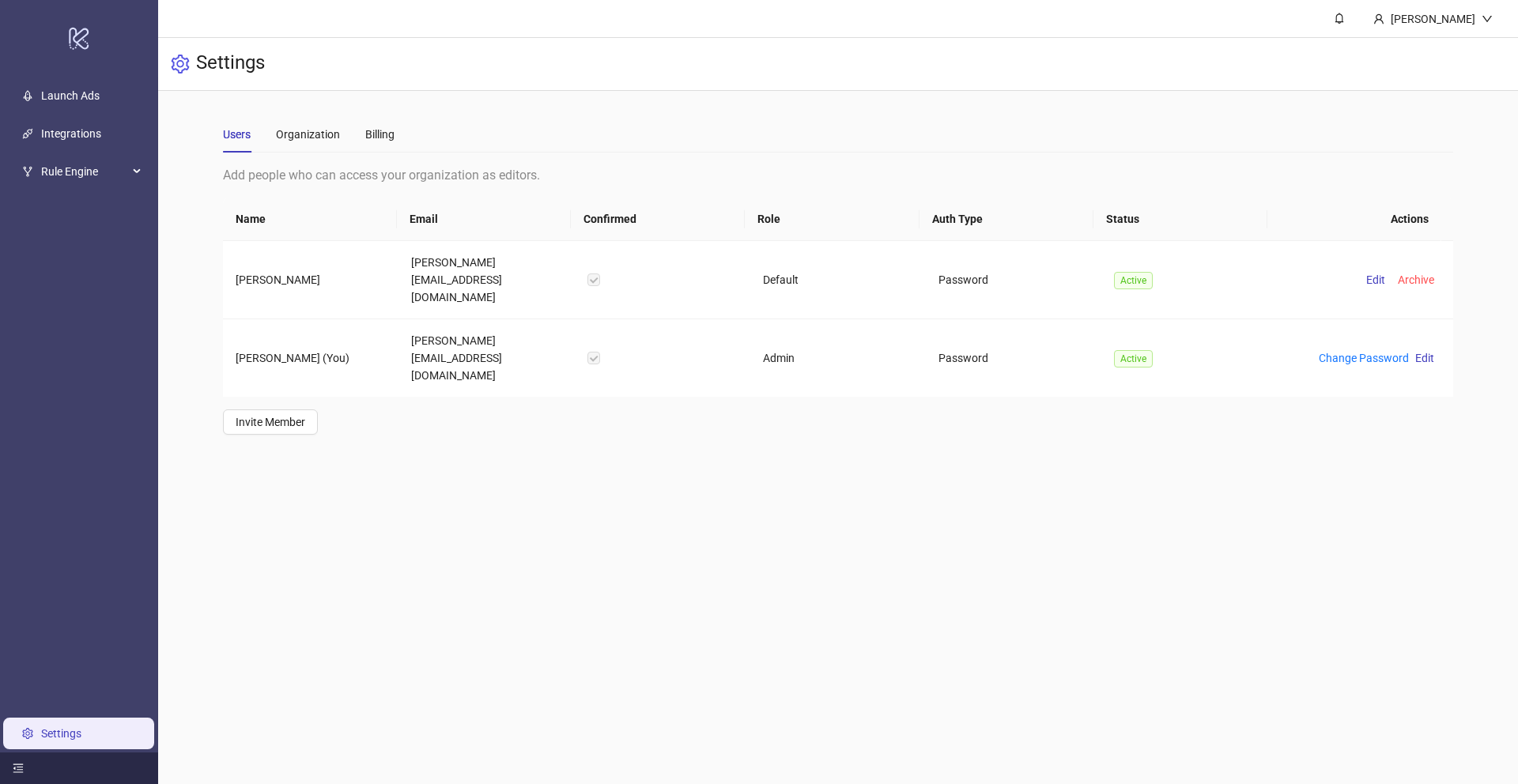
click at [19, 770] on icon "menu-fold" at bounding box center [17, 768] width 11 height 11
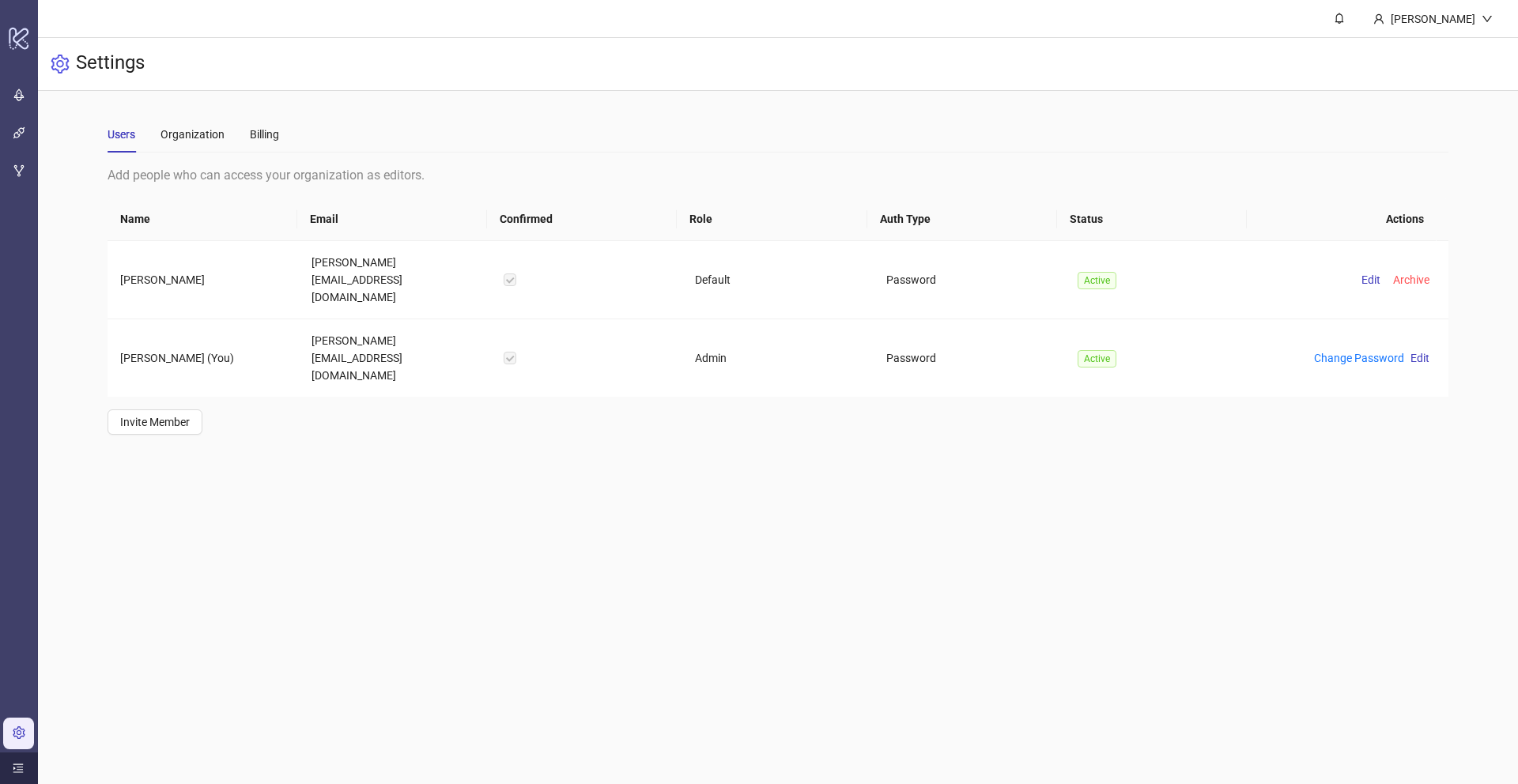
click at [19, 770] on icon "menu-unfold" at bounding box center [17, 768] width 11 height 11
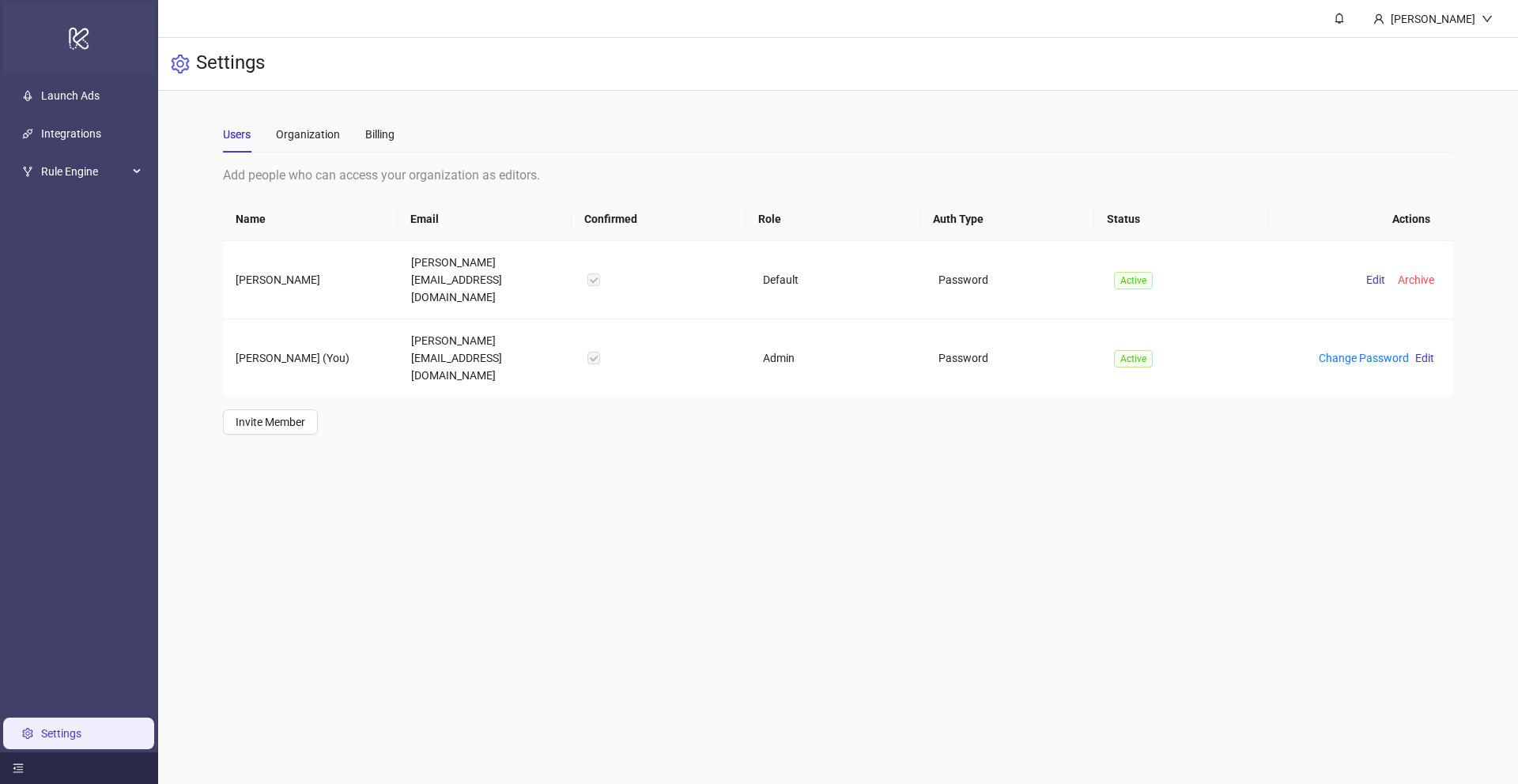
click at [89, 37] on icon "logo/logo-mobile" at bounding box center [78, 38] width 22 height 38
click at [1474, 11] on div "[PERSON_NAME]" at bounding box center [1433, 19] width 98 height 17
click at [1339, 17] on icon "bell" at bounding box center [1339, 17] width 11 height 11
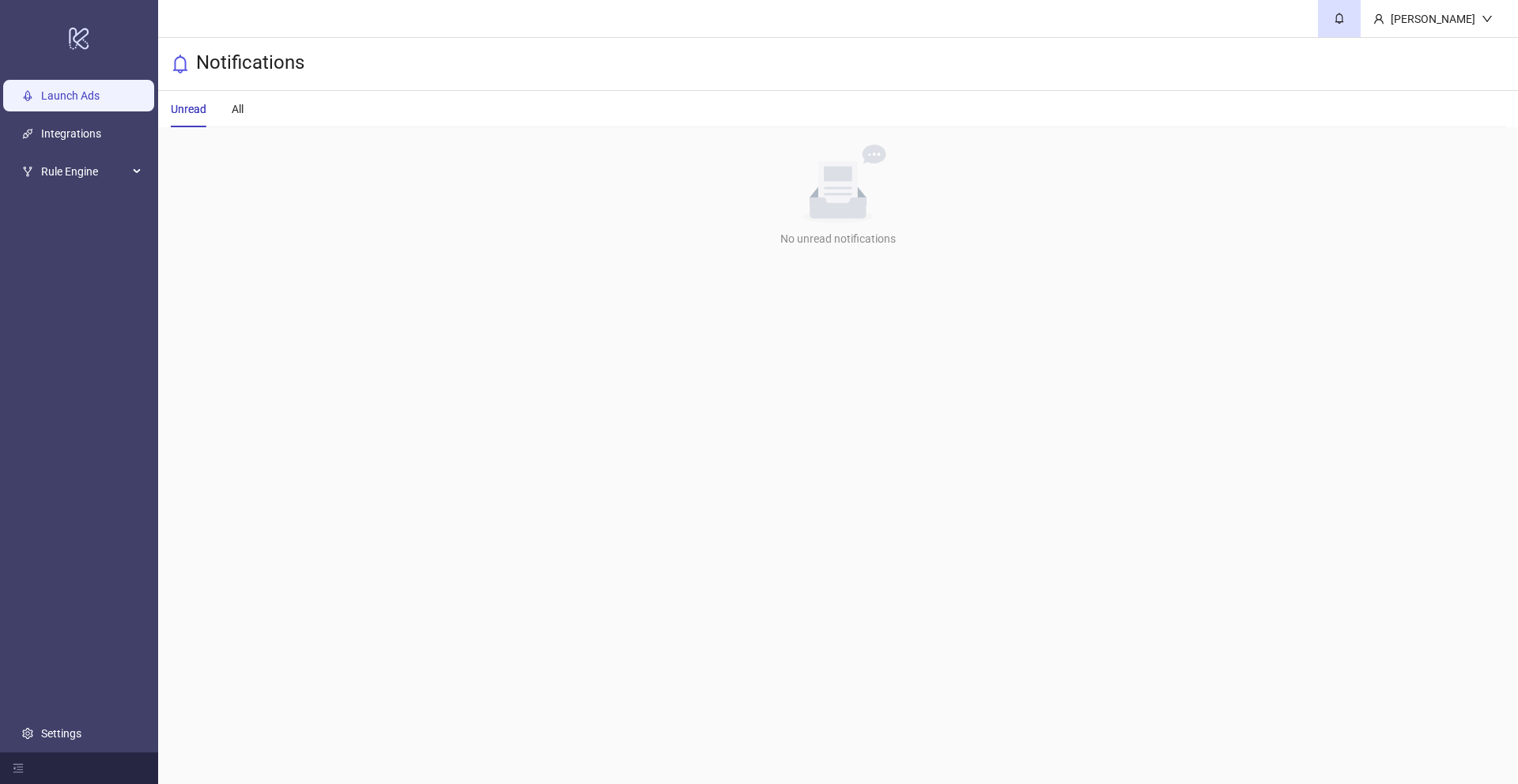
click at [89, 92] on link "Launch Ads" at bounding box center [71, 95] width 59 height 13
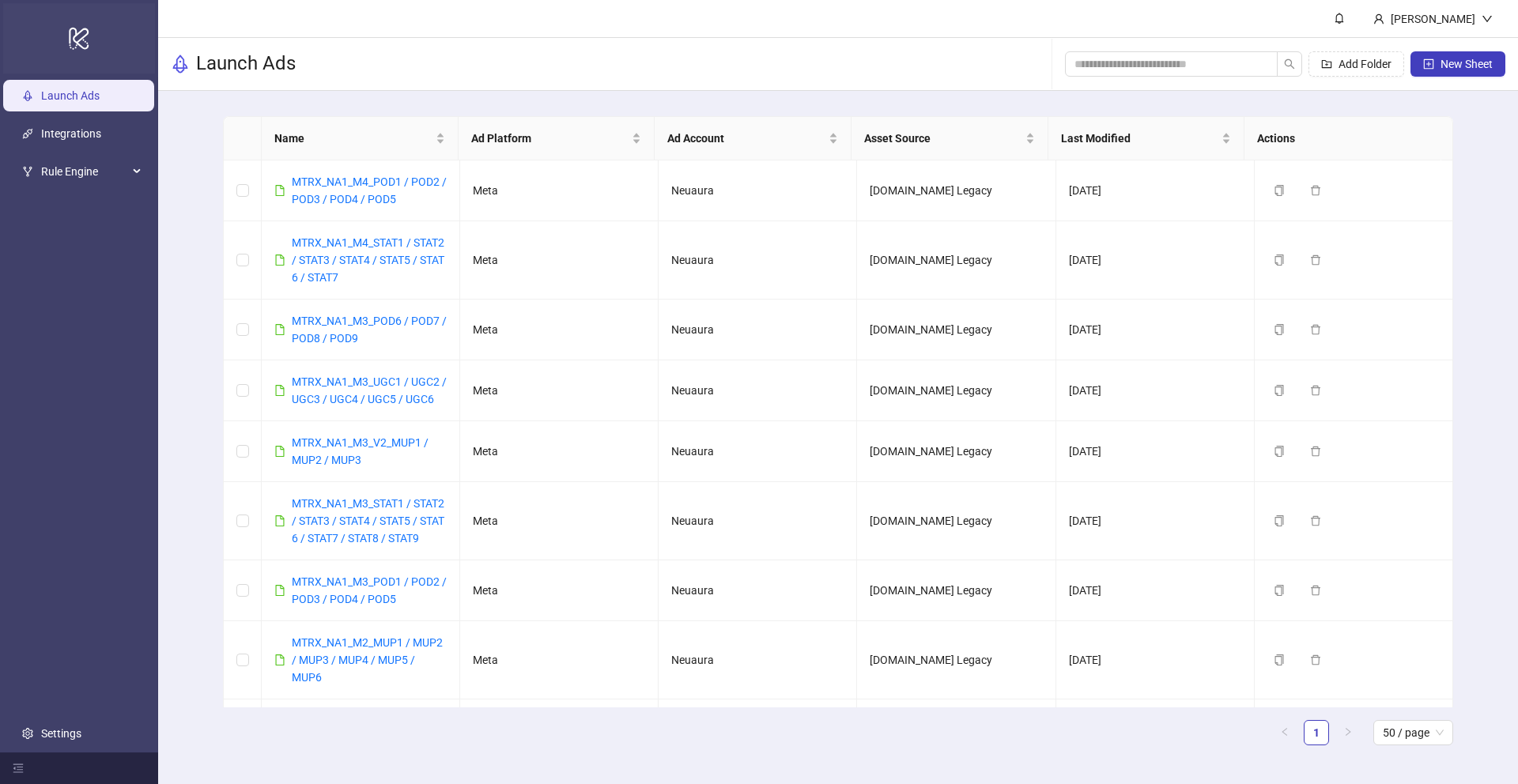
click at [64, 22] on div "logo/logo-mobile" at bounding box center [78, 38] width 152 height 71
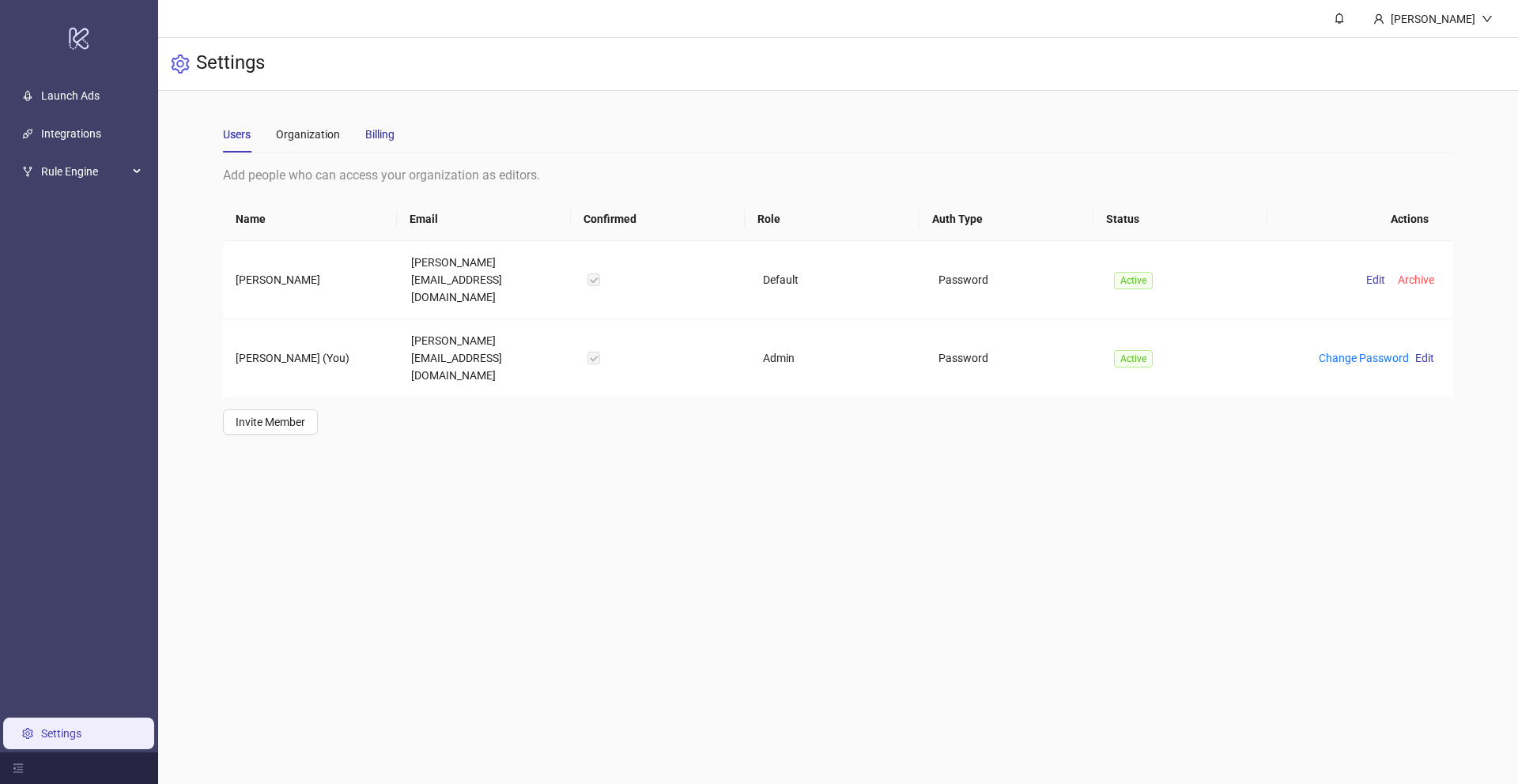
click at [380, 136] on div "Billing" at bounding box center [380, 134] width 29 height 17
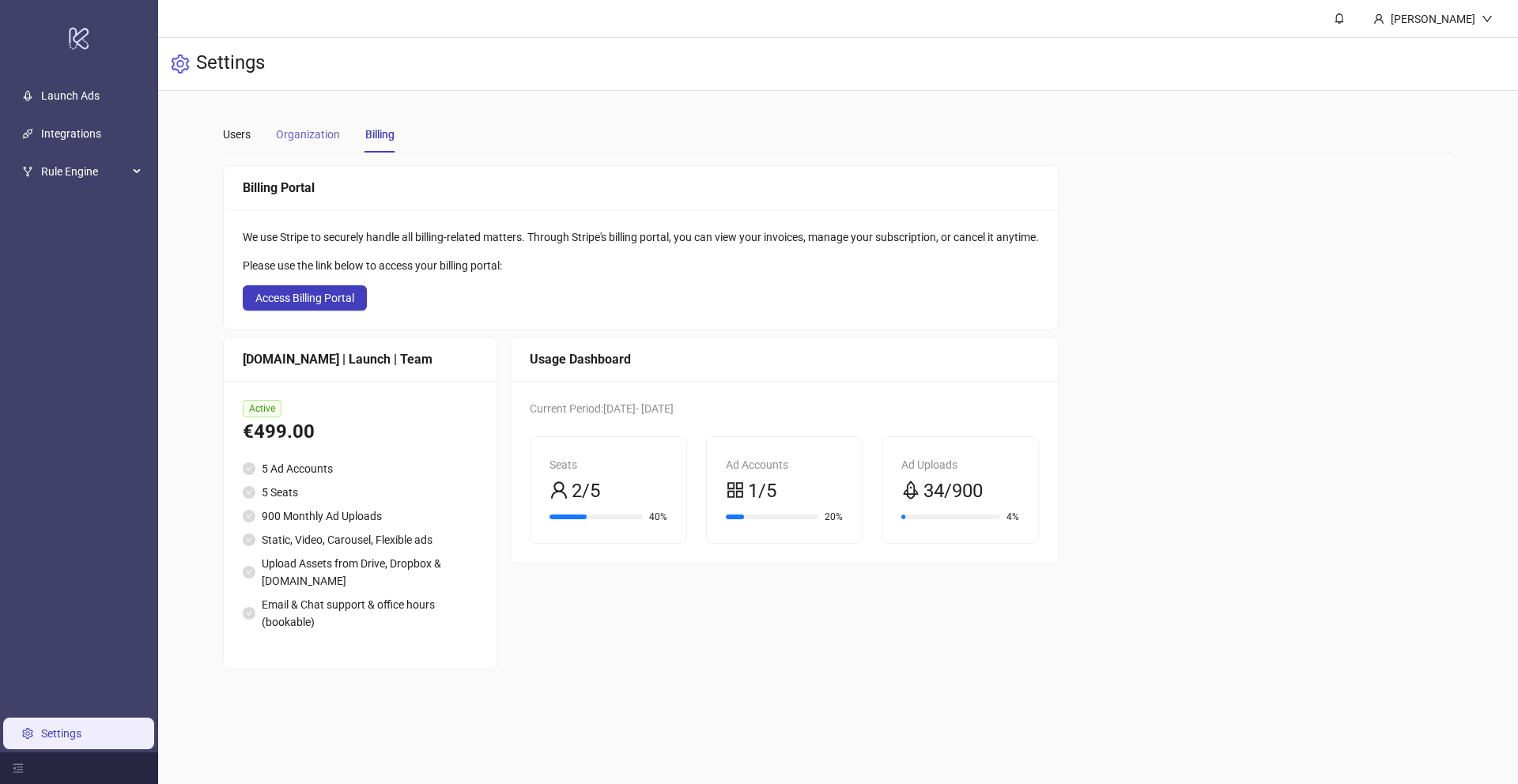
click at [288, 124] on div "Organization" at bounding box center [307, 134] width 64 height 37
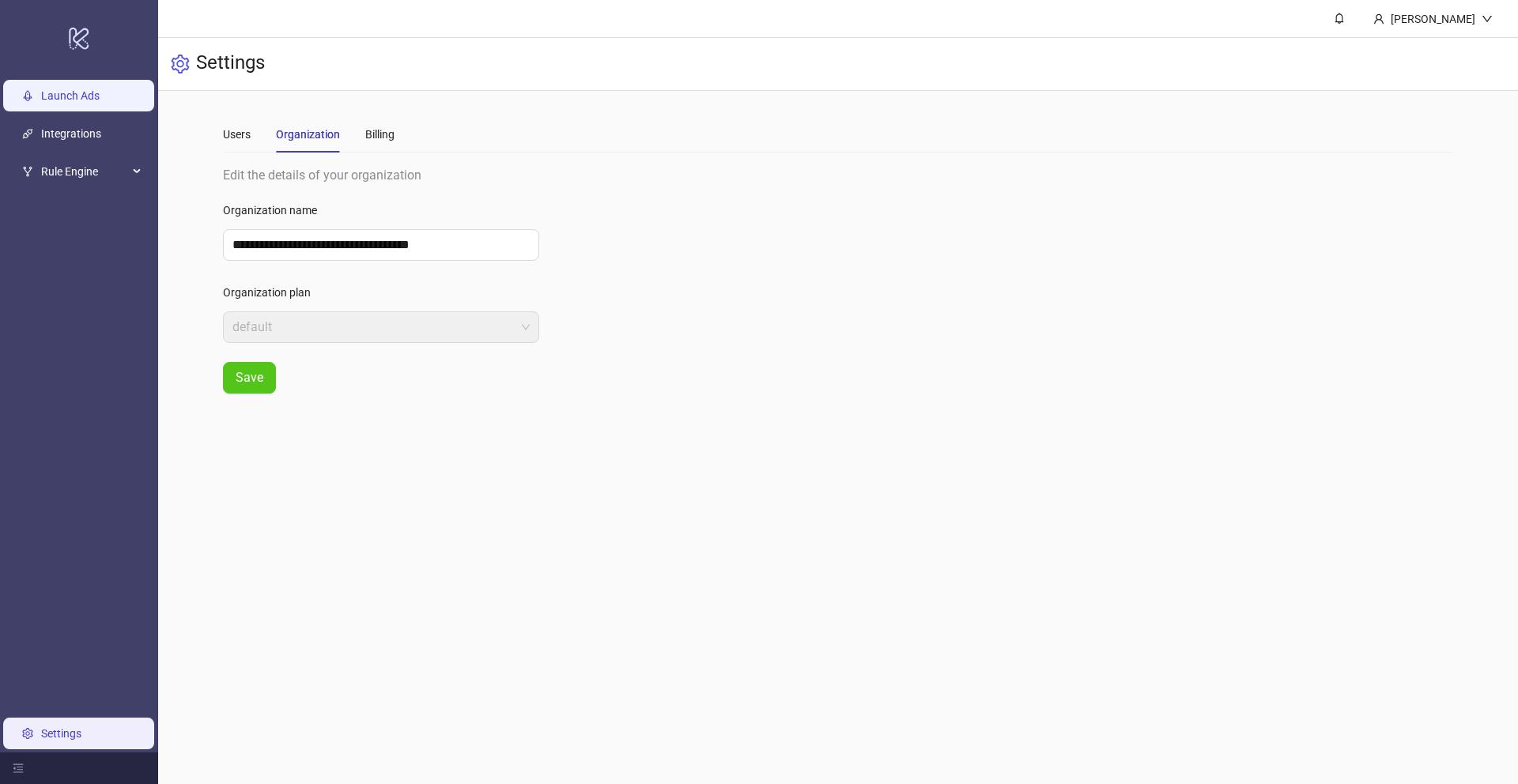
click at [84, 89] on link "Launch Ads" at bounding box center [71, 95] width 59 height 13
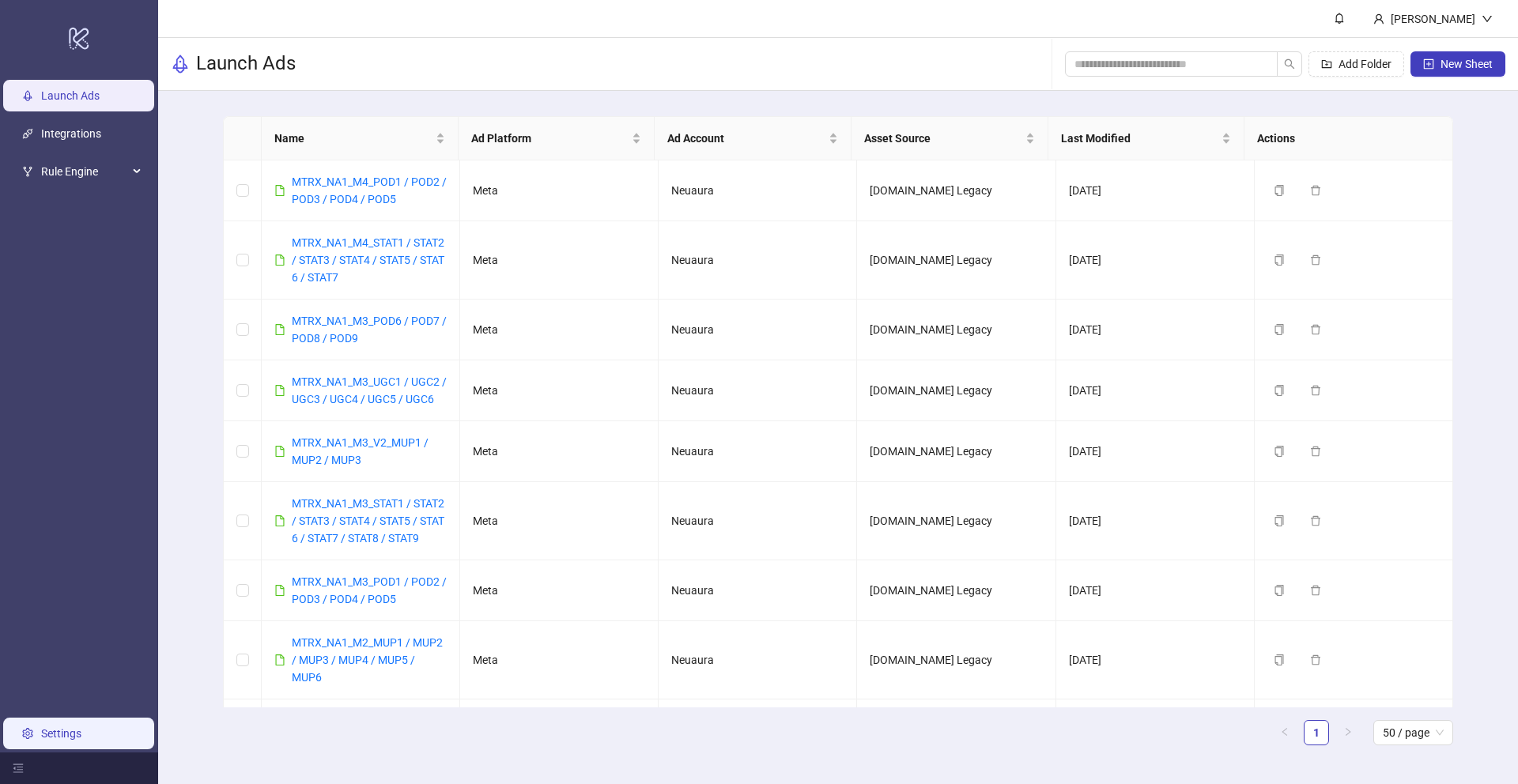
click at [44, 740] on link "Settings" at bounding box center [62, 733] width 41 height 13
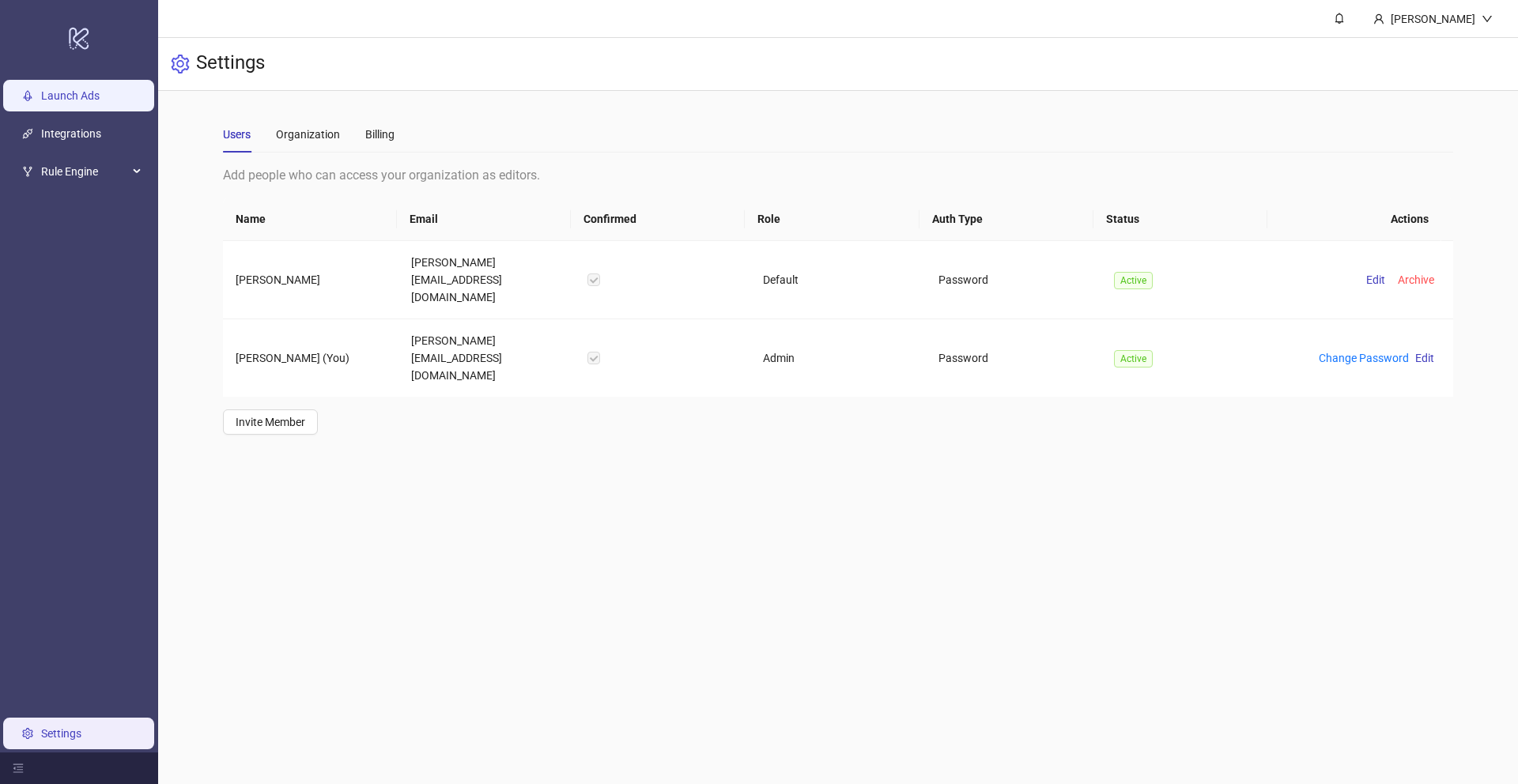
click at [83, 89] on link "Launch Ads" at bounding box center [71, 95] width 59 height 13
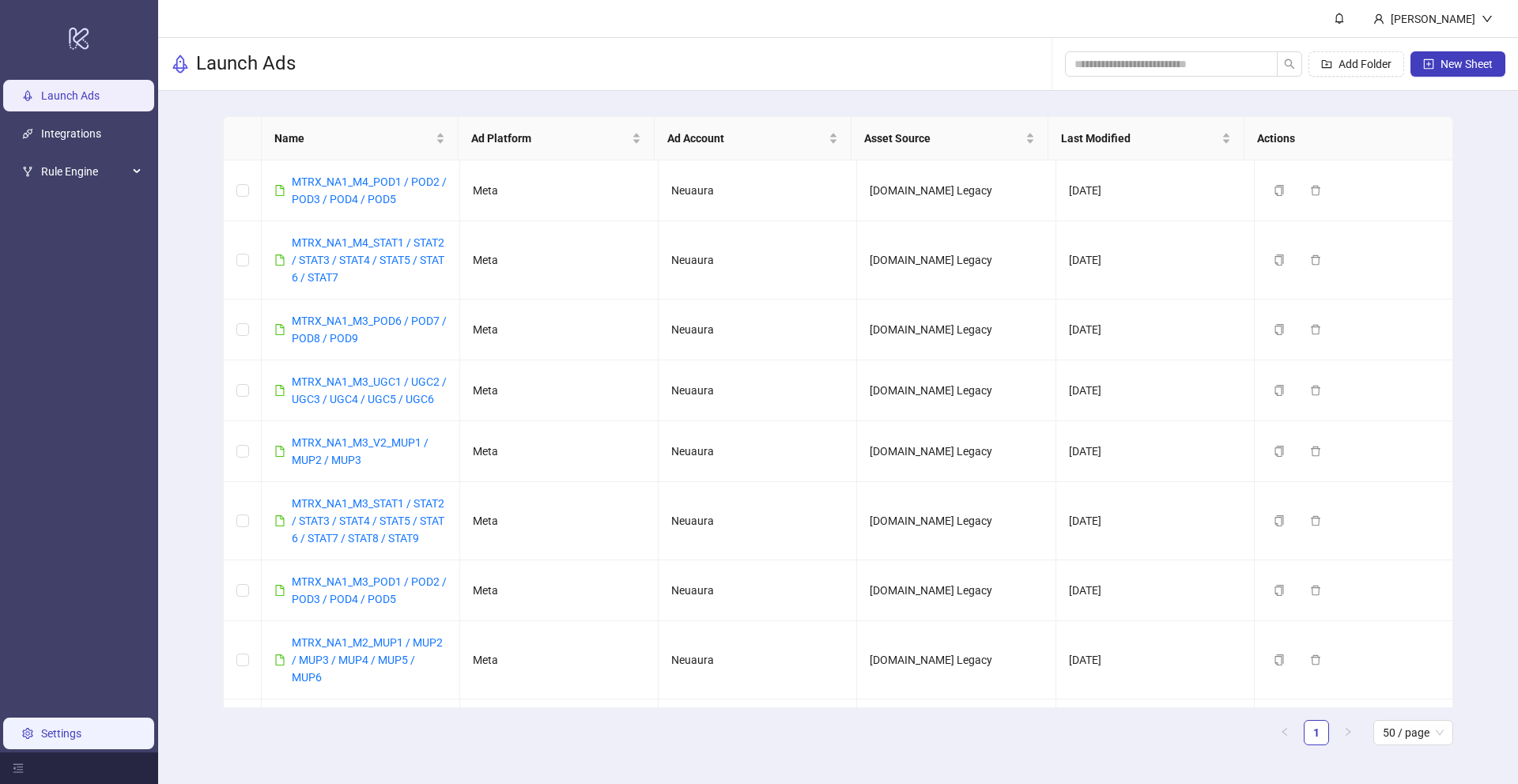
click at [46, 733] on link "Settings" at bounding box center [62, 733] width 41 height 13
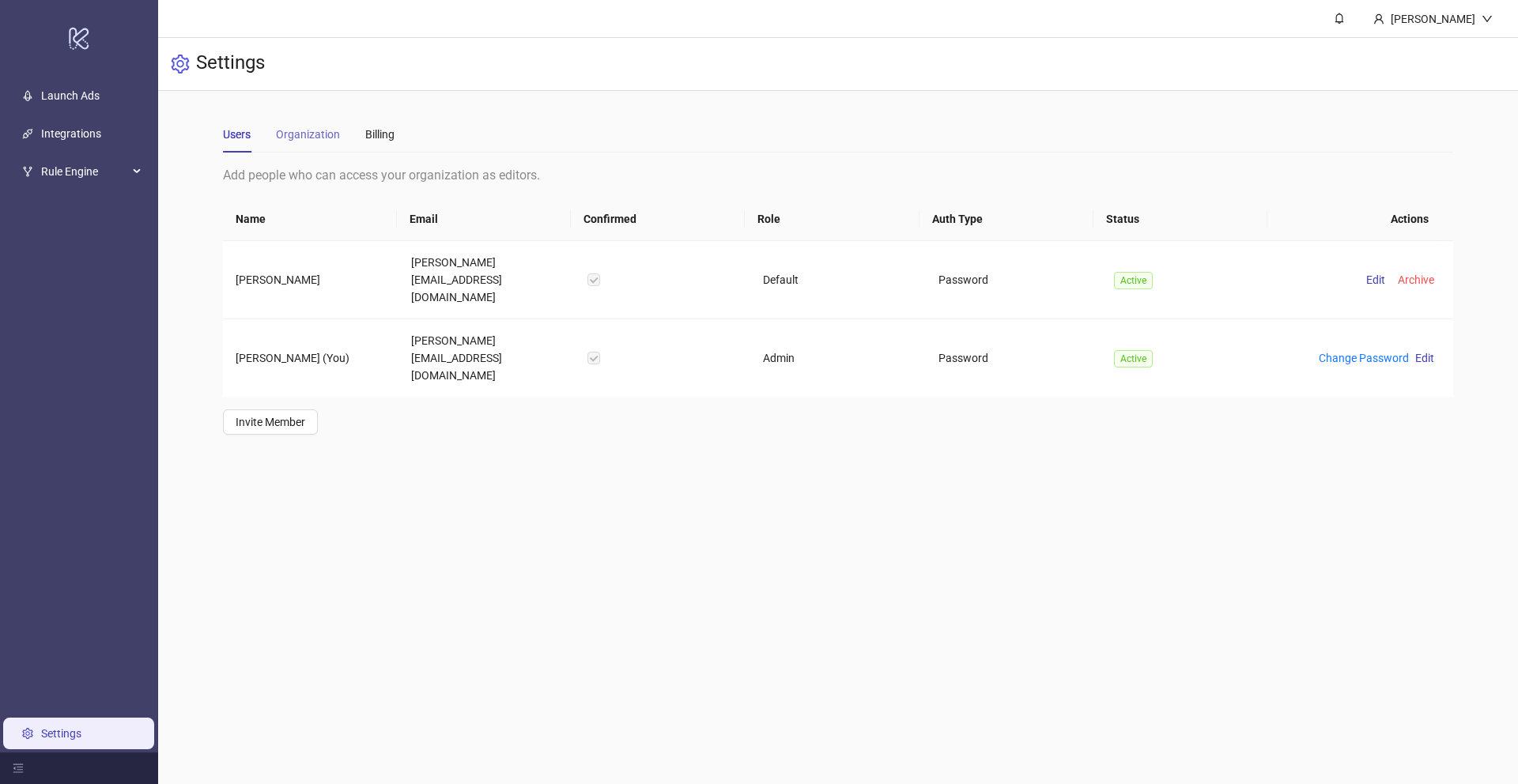
click at [312, 144] on div "Organization" at bounding box center [307, 134] width 64 height 37
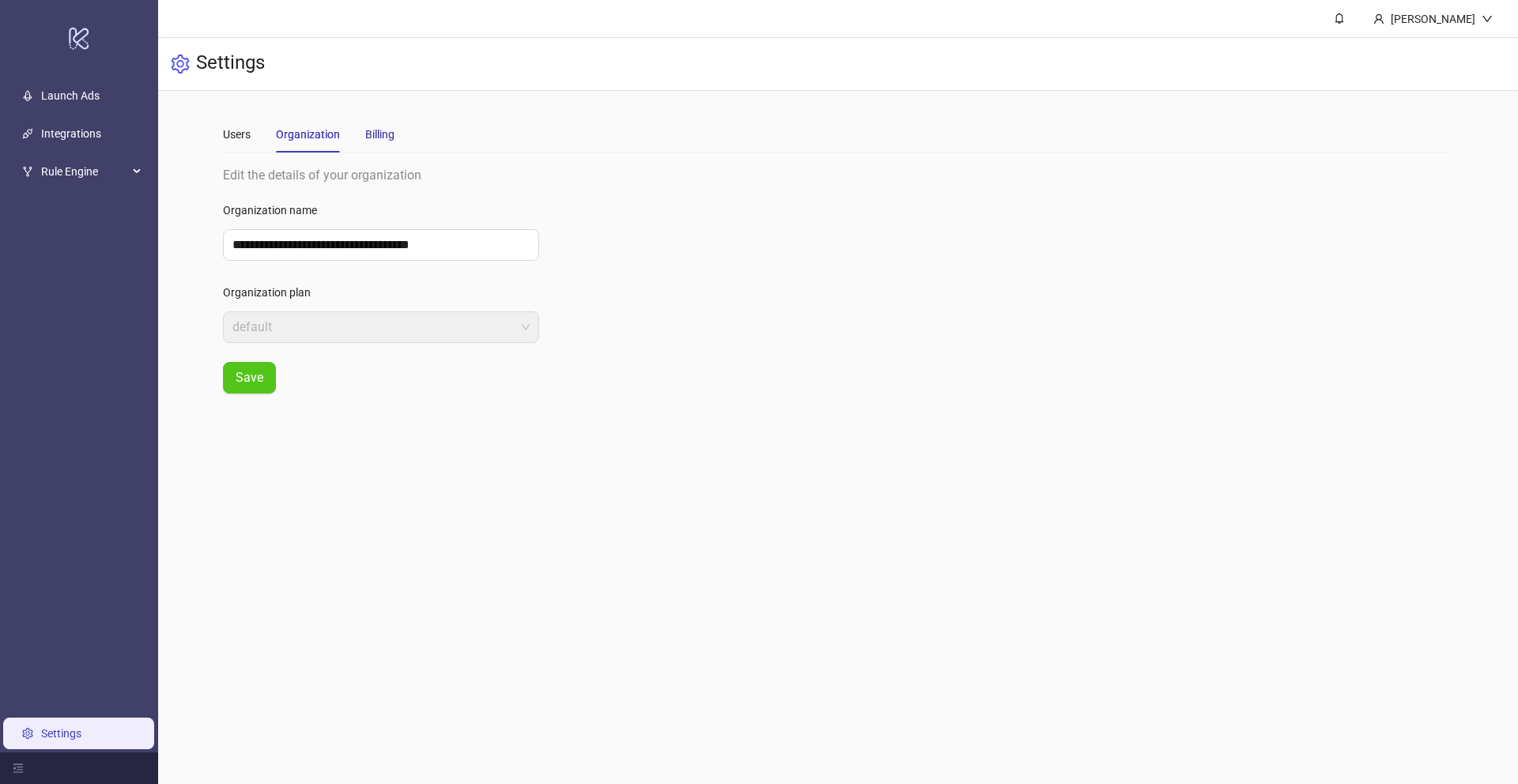
click at [378, 131] on div "Billing" at bounding box center [380, 134] width 29 height 17
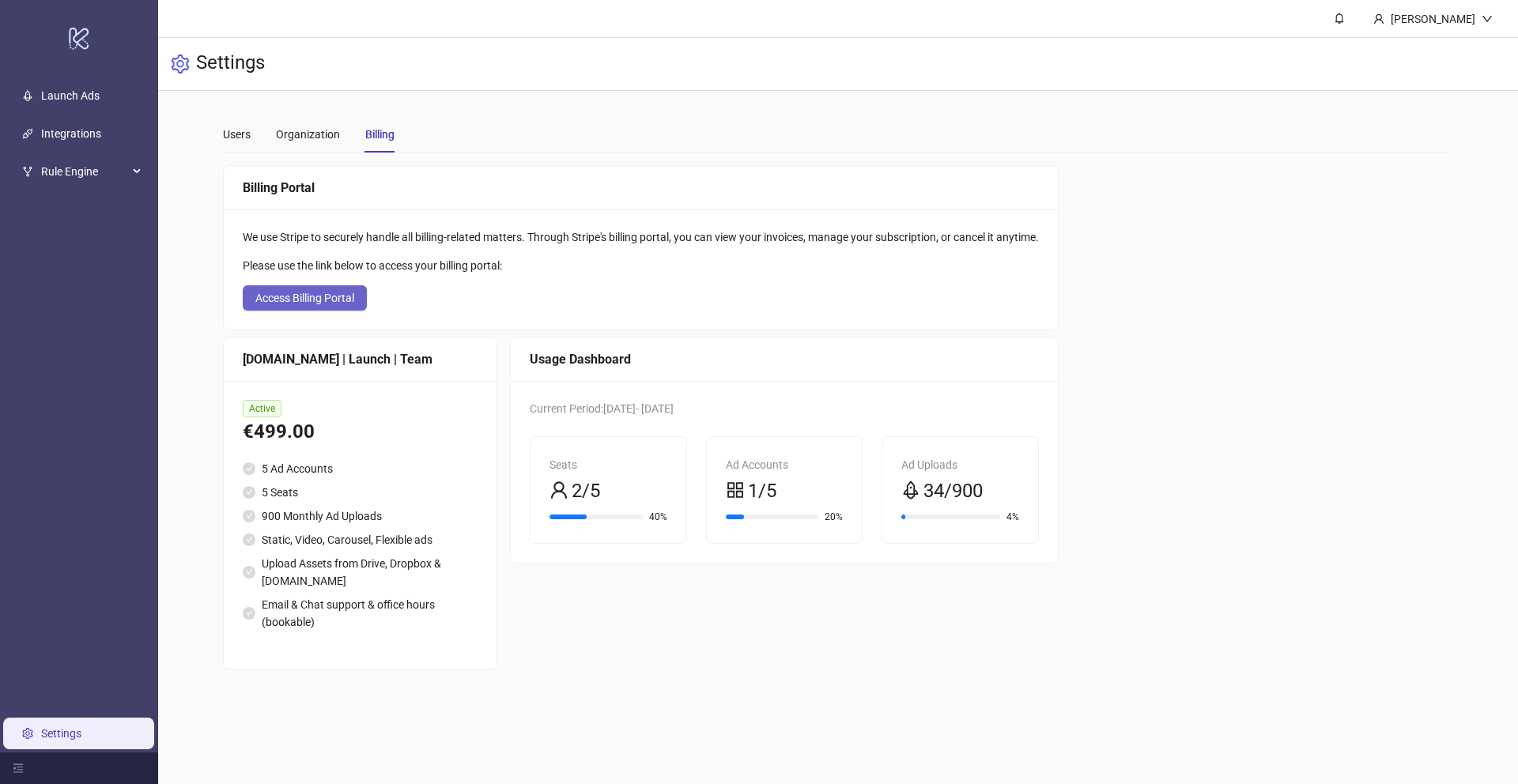
click at [351, 293] on span "Access Billing Portal" at bounding box center [305, 298] width 99 height 13
click at [1393, 28] on div "[PERSON_NAME]" at bounding box center [1433, 18] width 145 height 37
click at [1337, 13] on icon "bell" at bounding box center [1339, 17] width 11 height 11
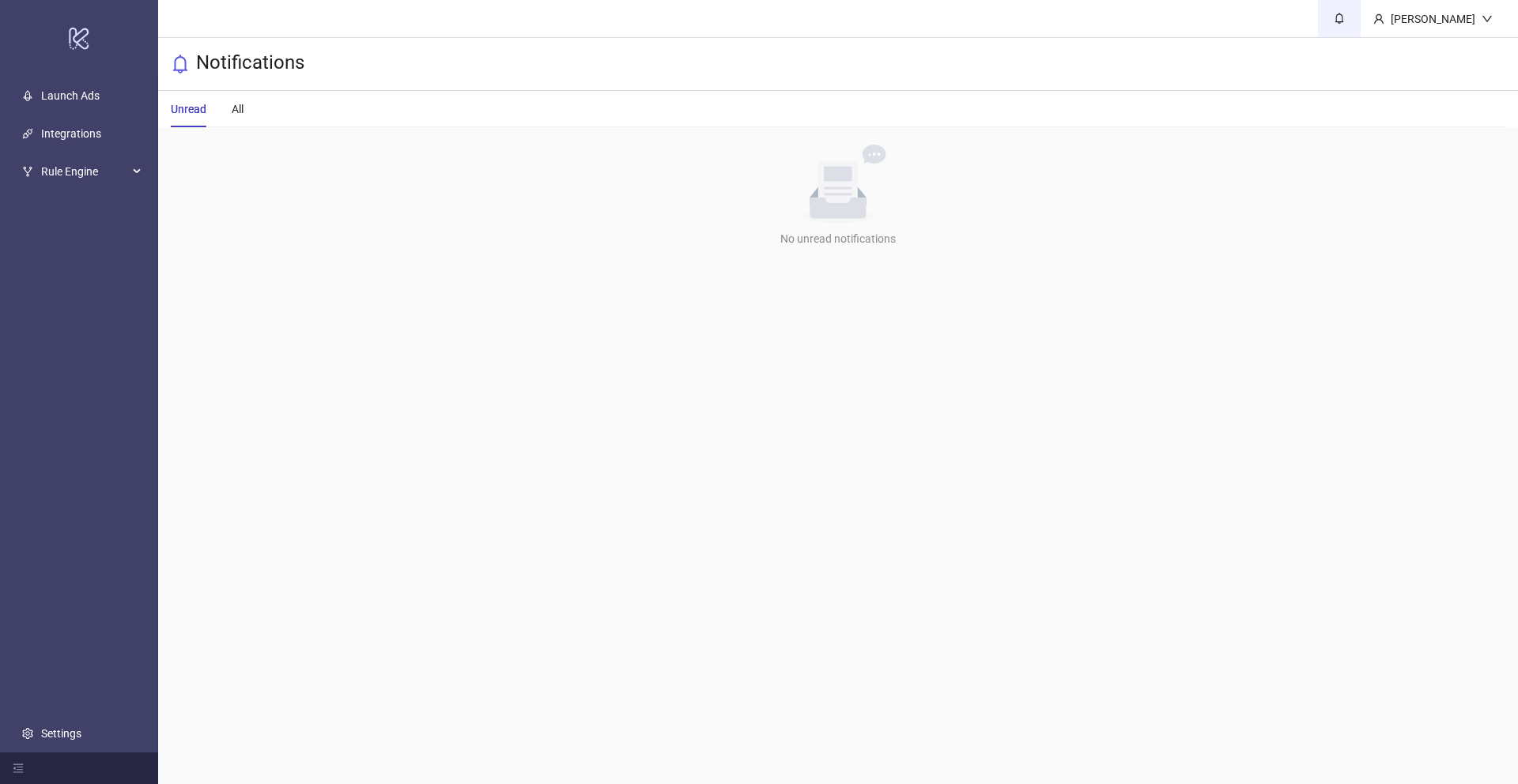
click at [1335, 21] on icon "bell" at bounding box center [1339, 18] width 9 height 11
click at [78, 167] on span "Rule Engine" at bounding box center [85, 171] width 87 height 32
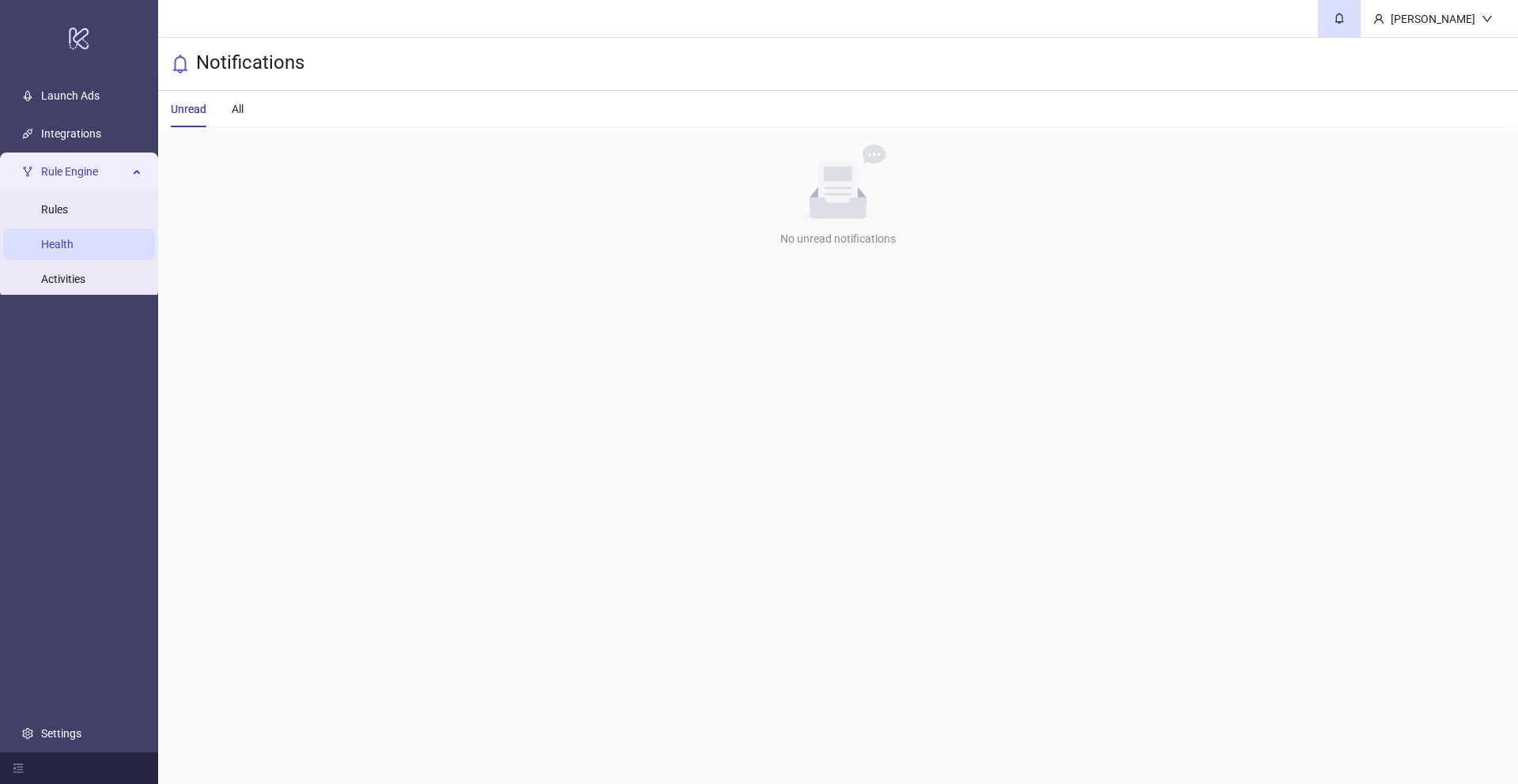
click at [70, 242] on link "Health" at bounding box center [58, 244] width 33 height 13
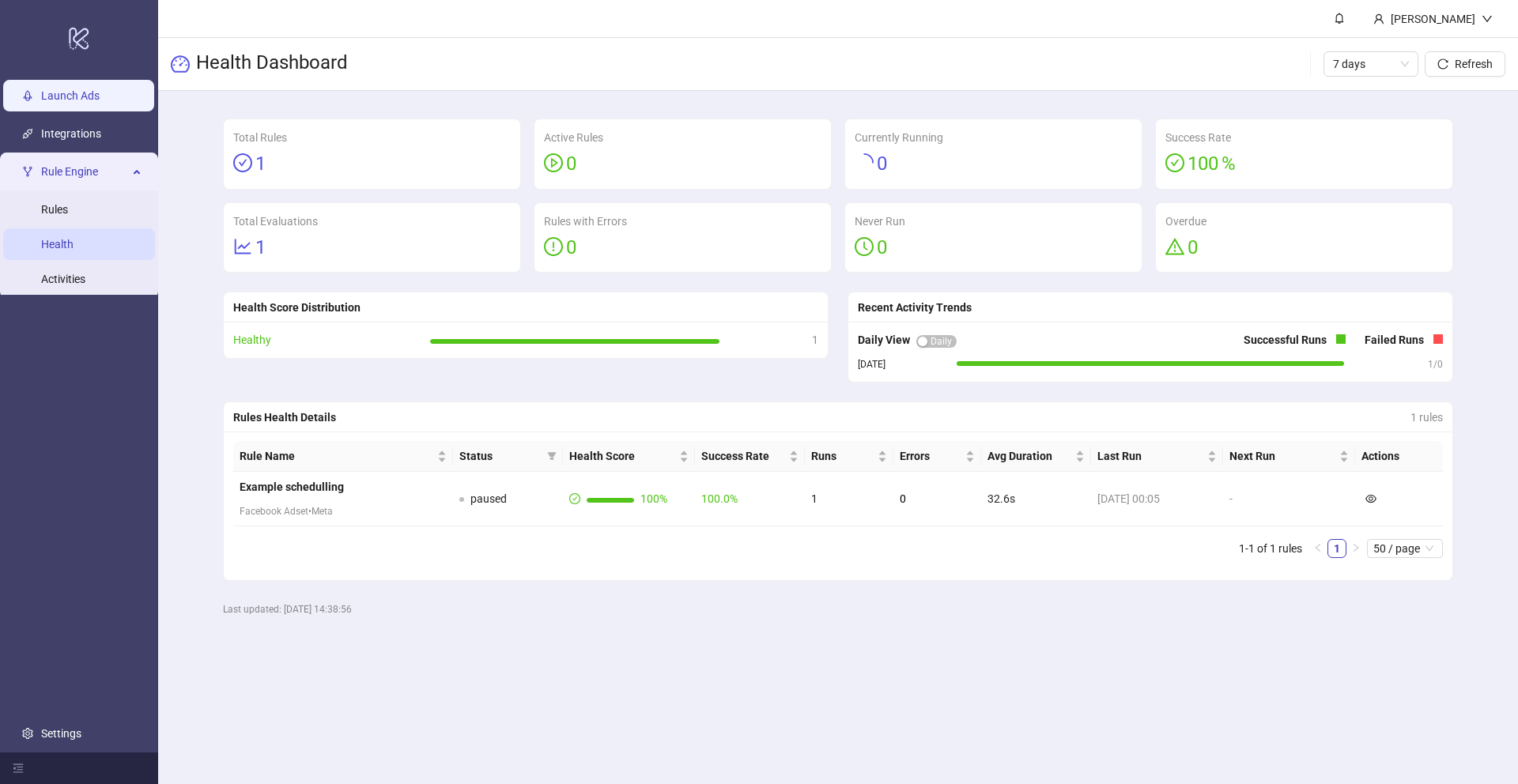
click at [72, 94] on link "Launch Ads" at bounding box center [71, 95] width 59 height 13
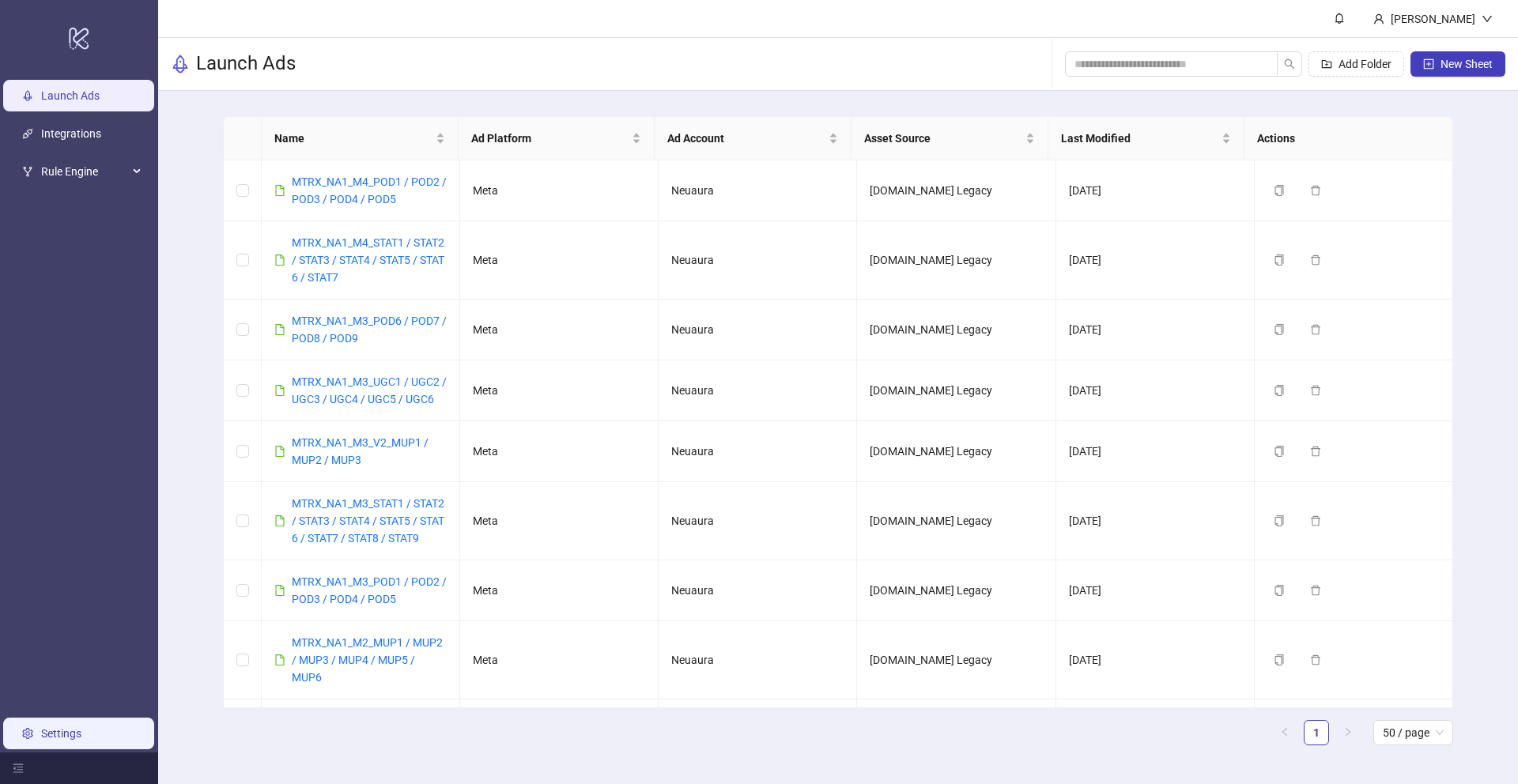
click at [53, 727] on link "Settings" at bounding box center [62, 733] width 41 height 13
